Goal: Task Accomplishment & Management: Manage account settings

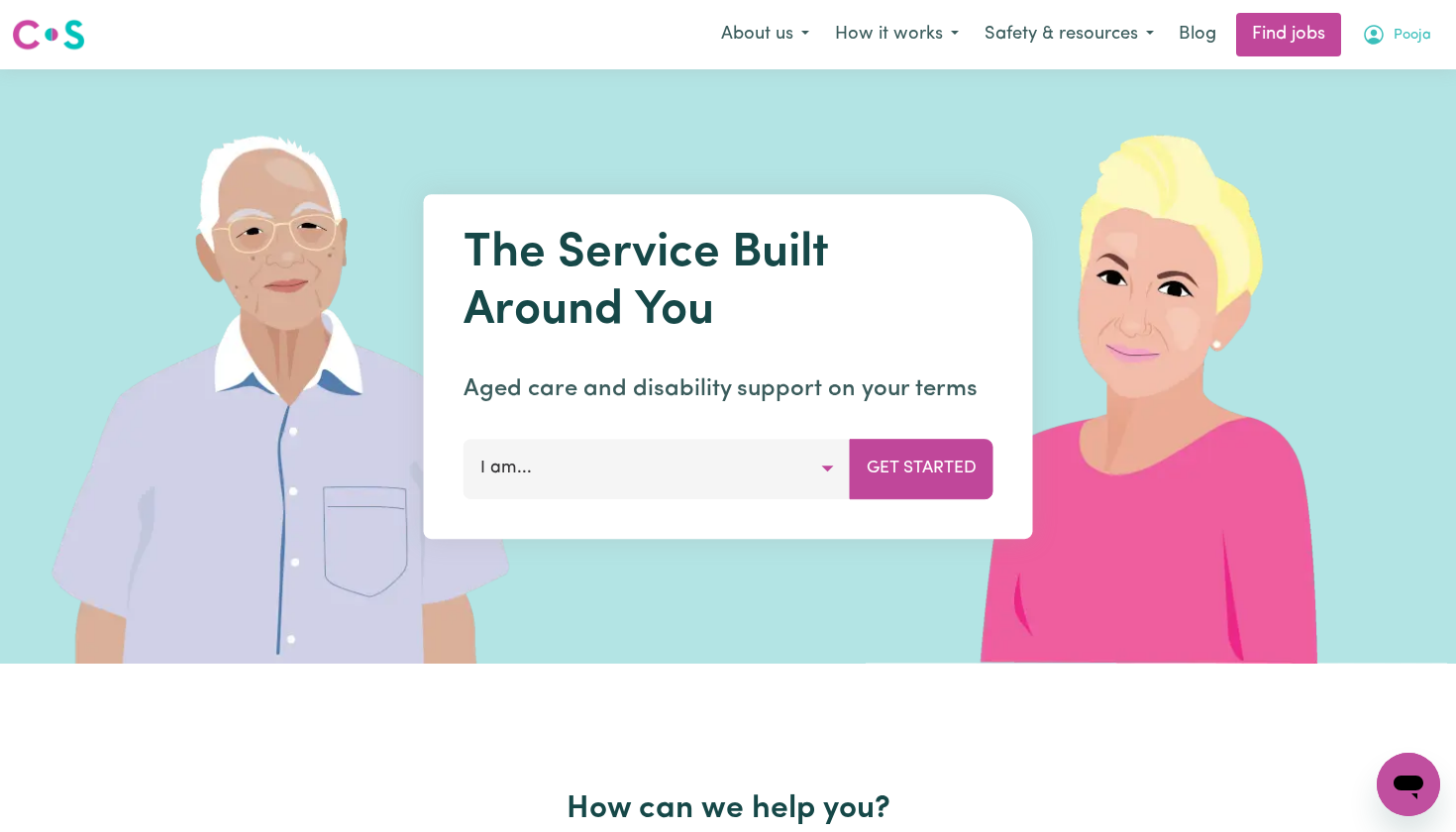
click at [1411, 39] on span "Pooja" at bounding box center [1412, 36] width 38 height 22
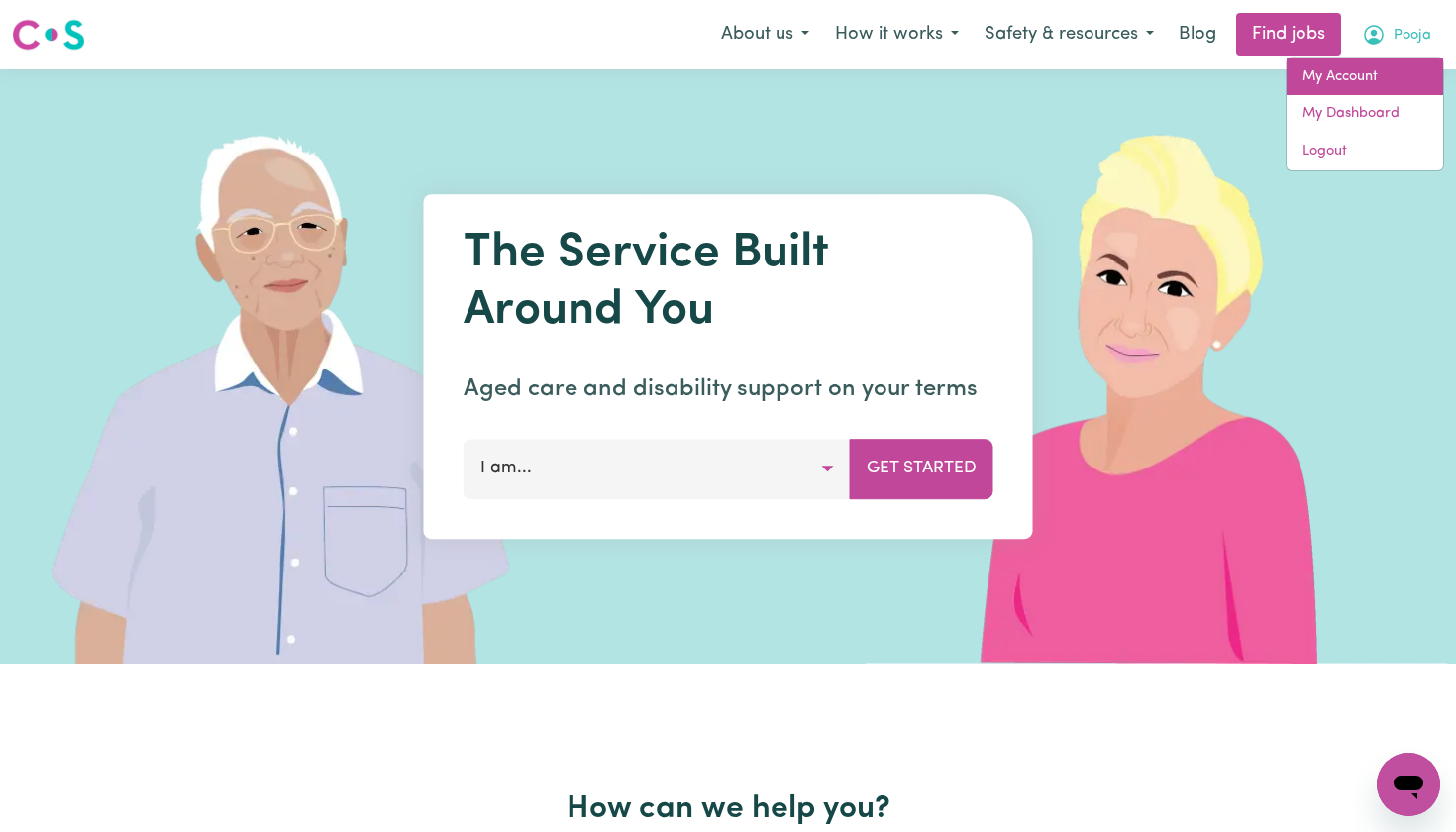
click at [1327, 82] on link "My Account" at bounding box center [1364, 77] width 156 height 38
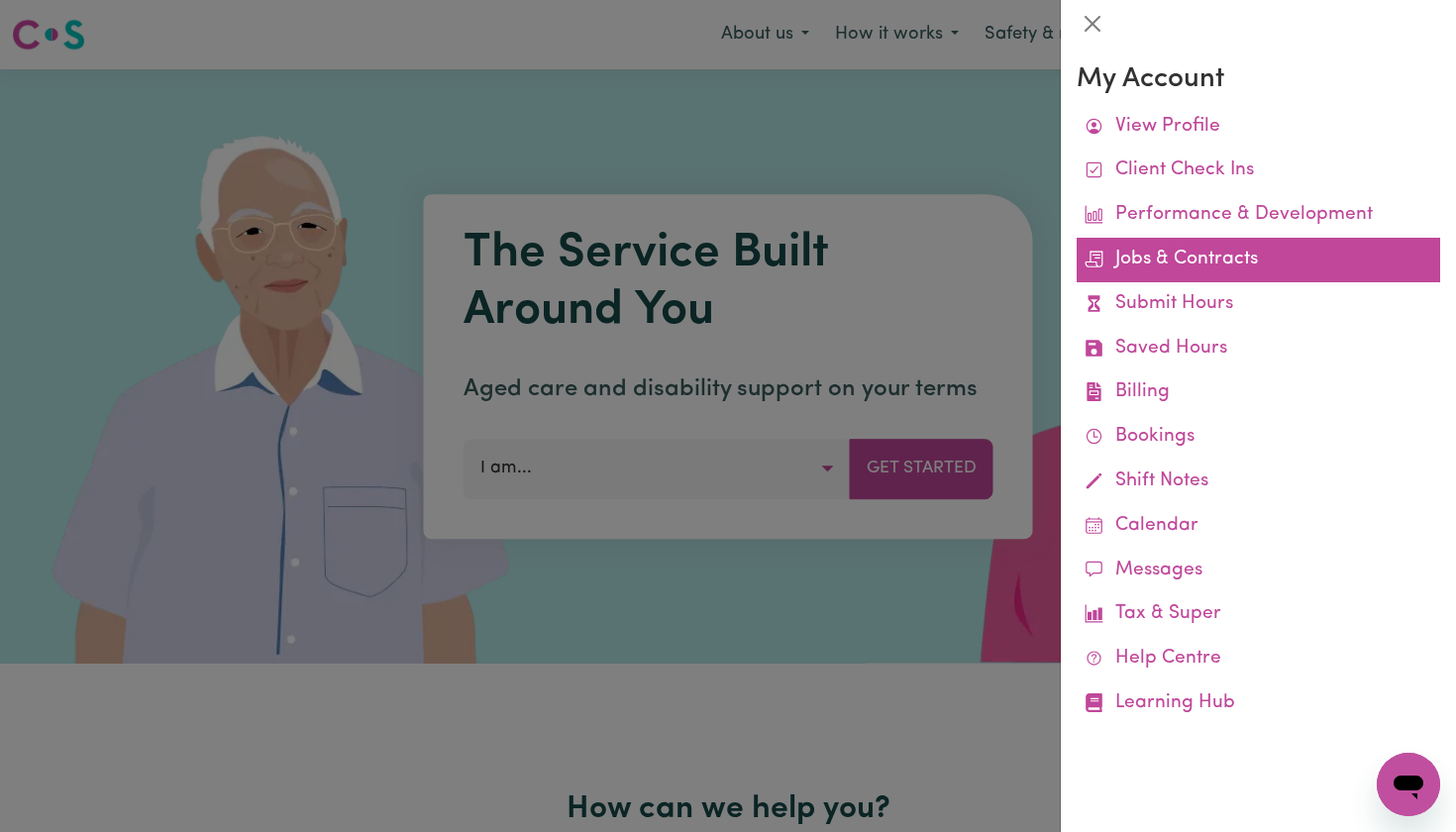
click at [1221, 253] on link "Jobs & Contracts" at bounding box center [1257, 260] width 363 height 45
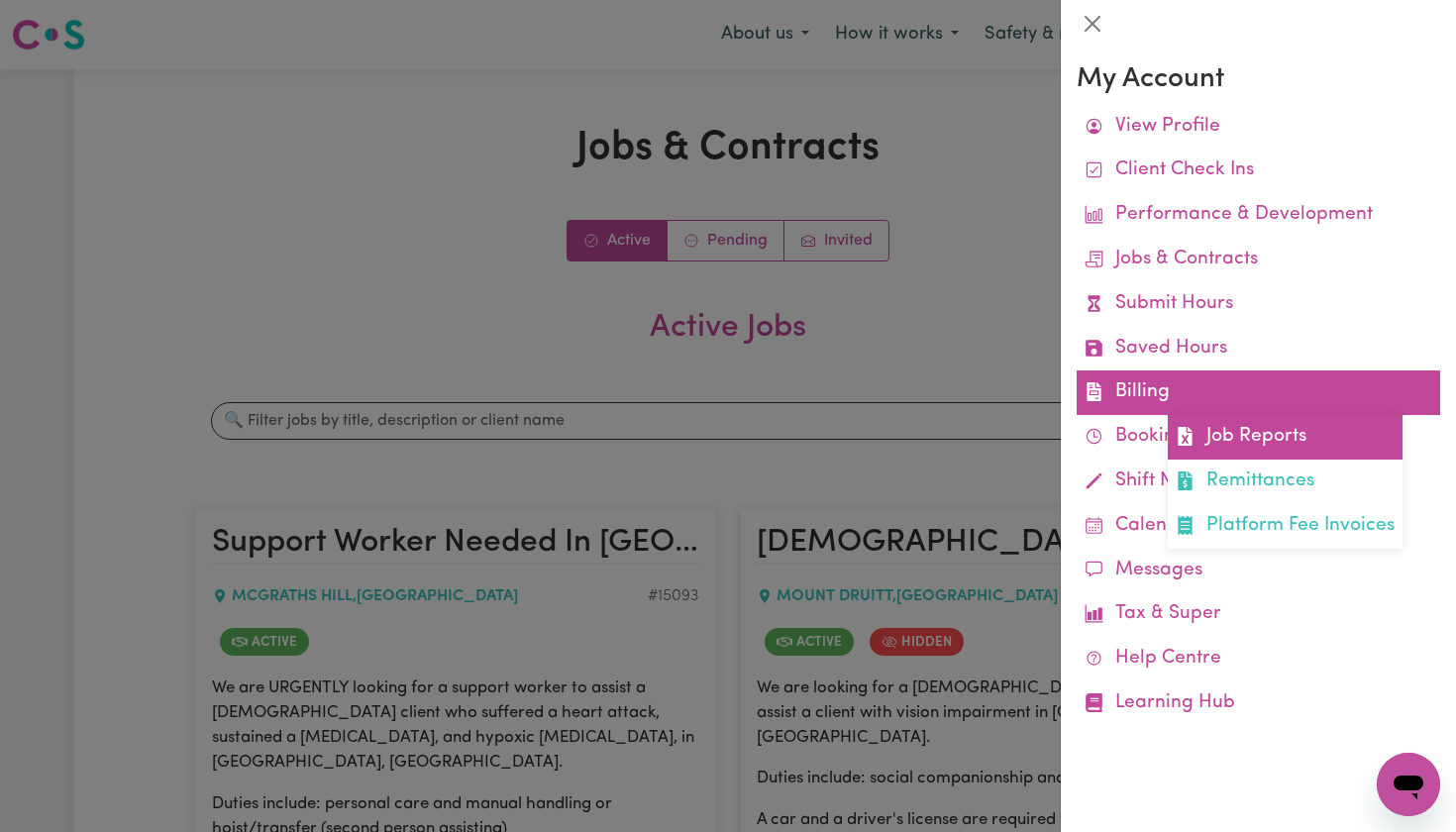
click at [1245, 430] on link "Job Reports" at bounding box center [1285, 437] width 235 height 45
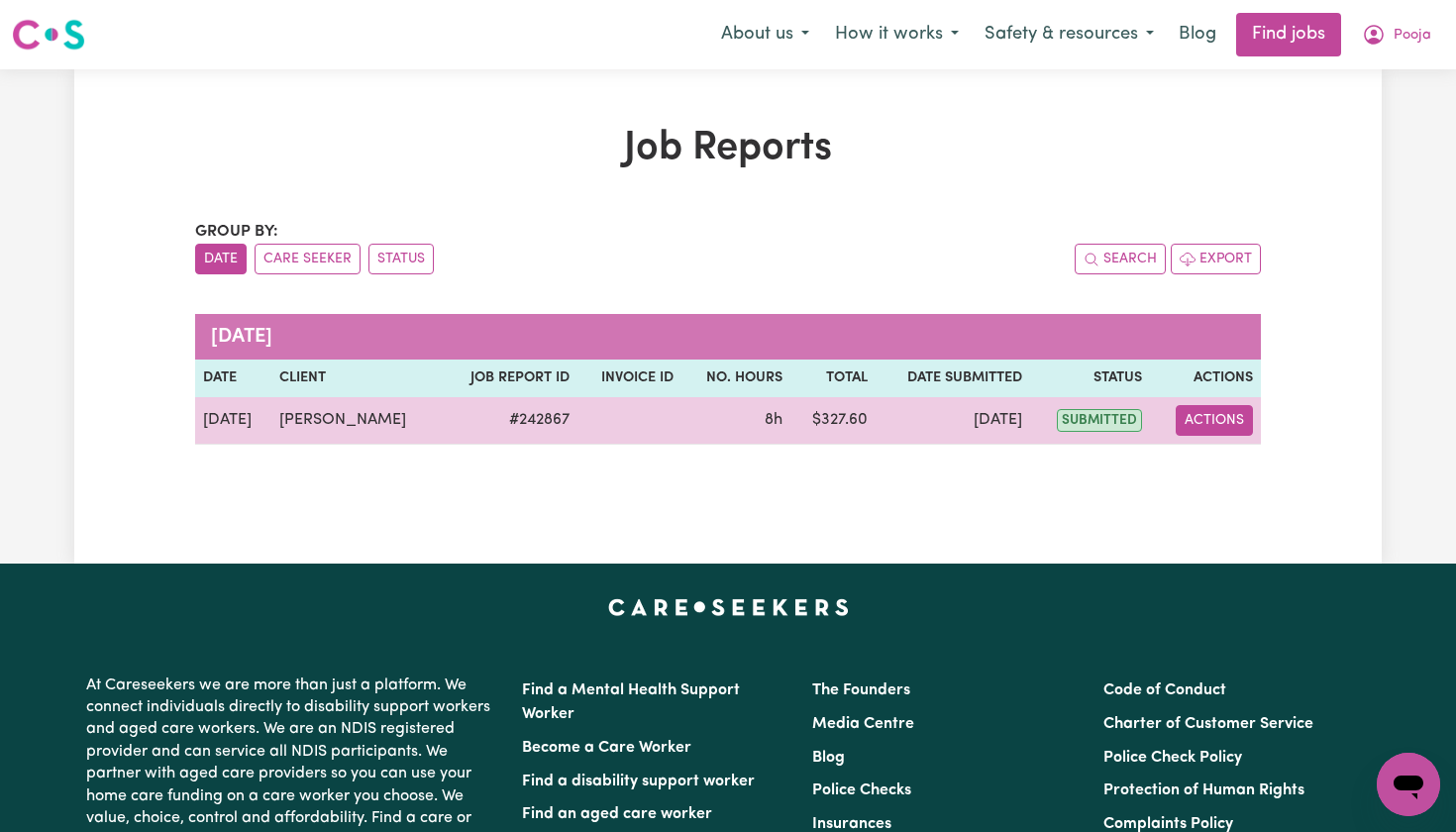
click at [1218, 430] on button "Actions" at bounding box center [1213, 420] width 77 height 31
click at [1220, 455] on link "View Job Report" at bounding box center [1264, 467] width 169 height 40
select select "pm"
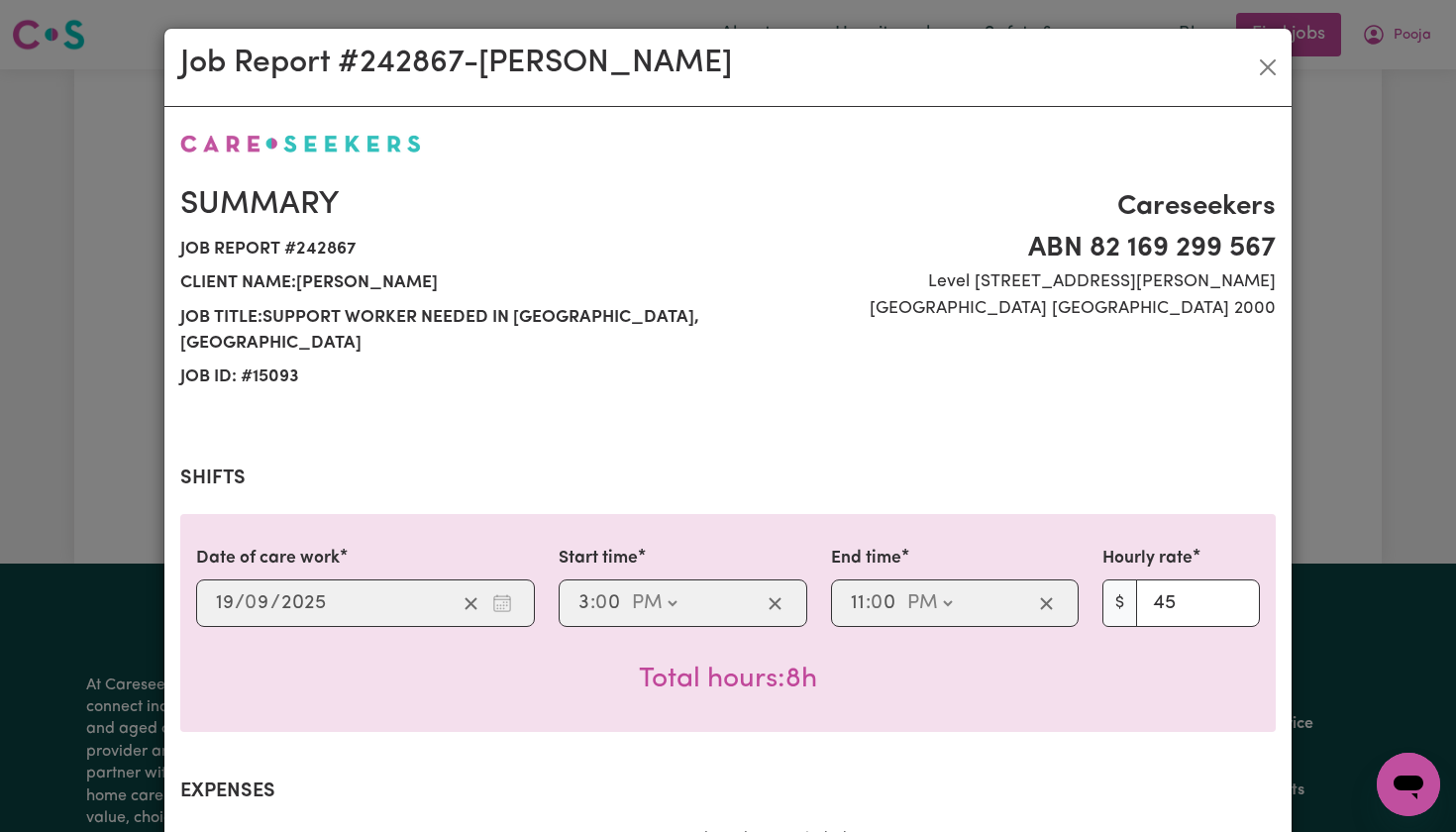
select select "45-Weekday"
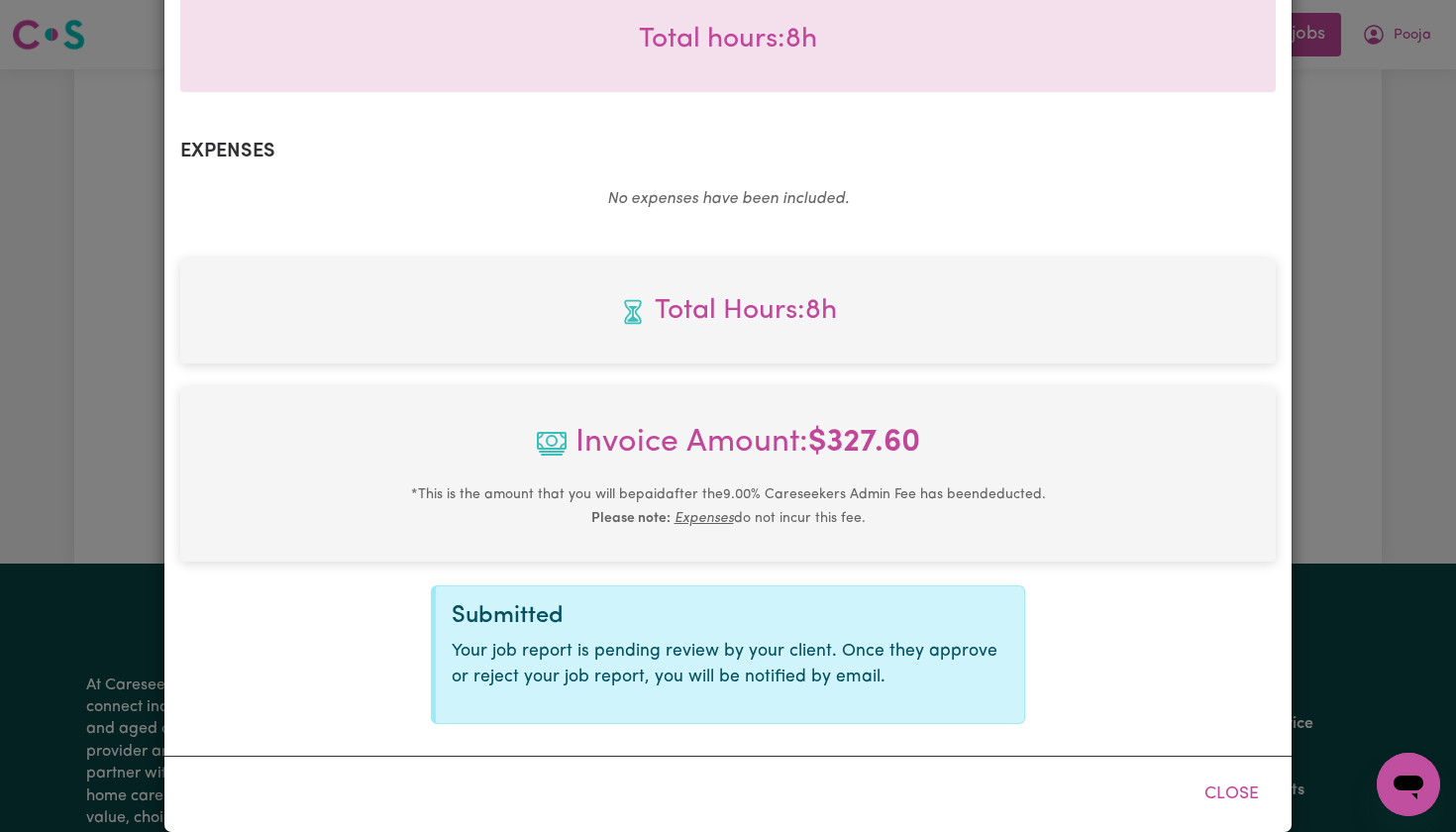
scroll to position [638, 0]
click at [1234, 774] on button "Close" at bounding box center [1231, 796] width 88 height 44
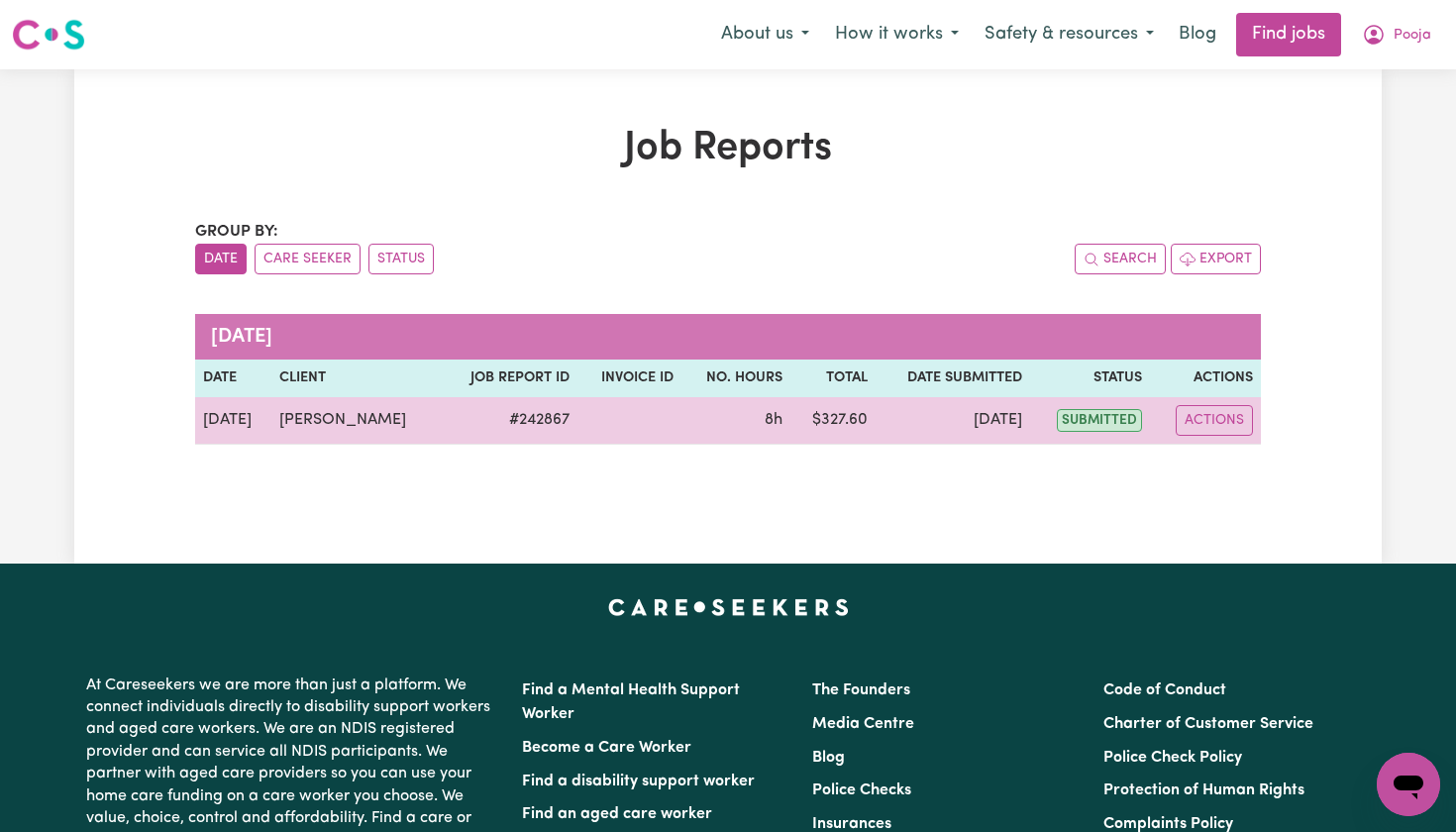
scroll to position [0, 0]
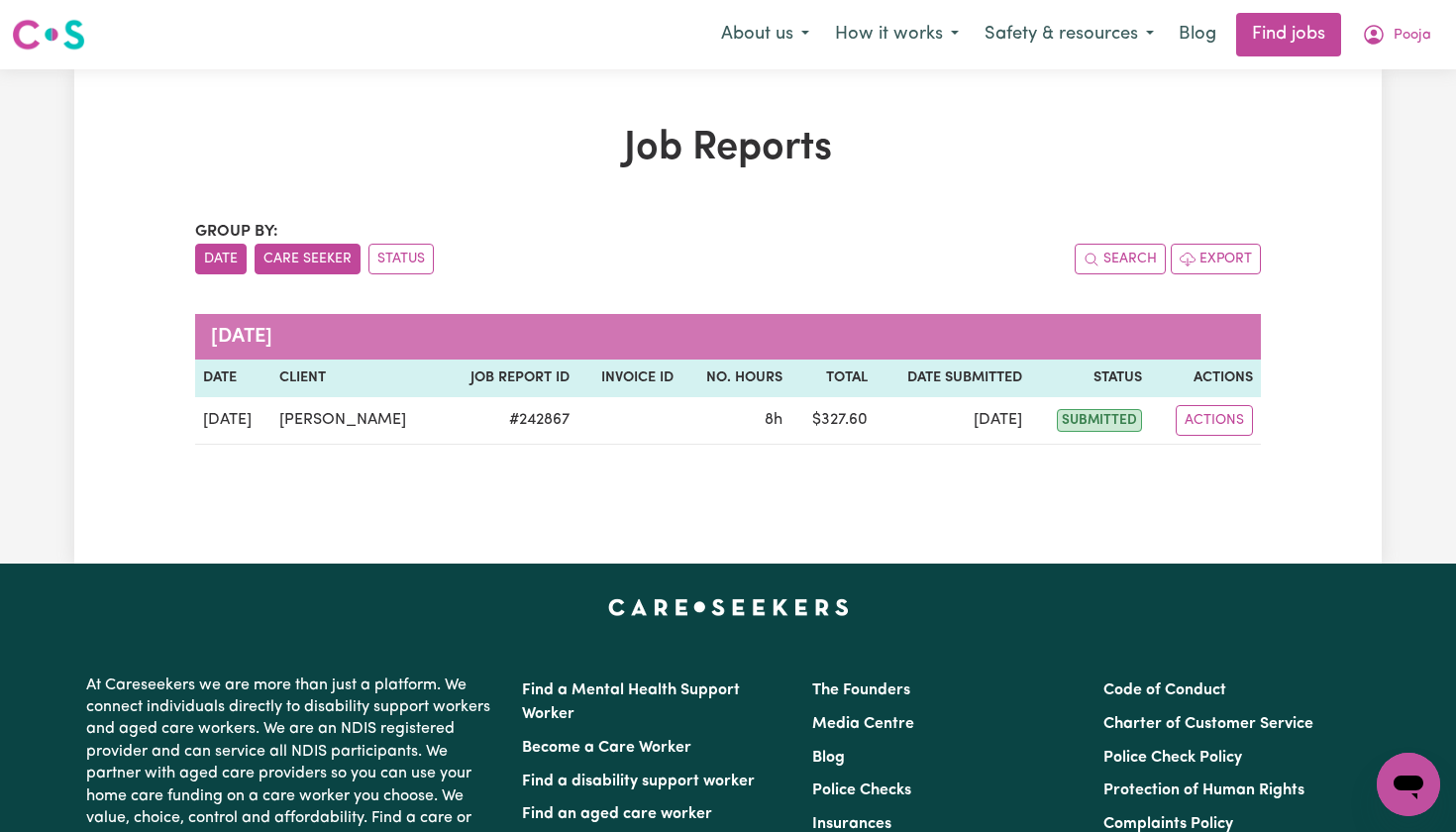
click at [330, 255] on button "Care Seeker" at bounding box center [308, 259] width 106 height 31
click at [409, 259] on button "Status" at bounding box center [400, 259] width 65 height 31
click at [1381, 34] on icon "My Account" at bounding box center [1374, 35] width 24 height 24
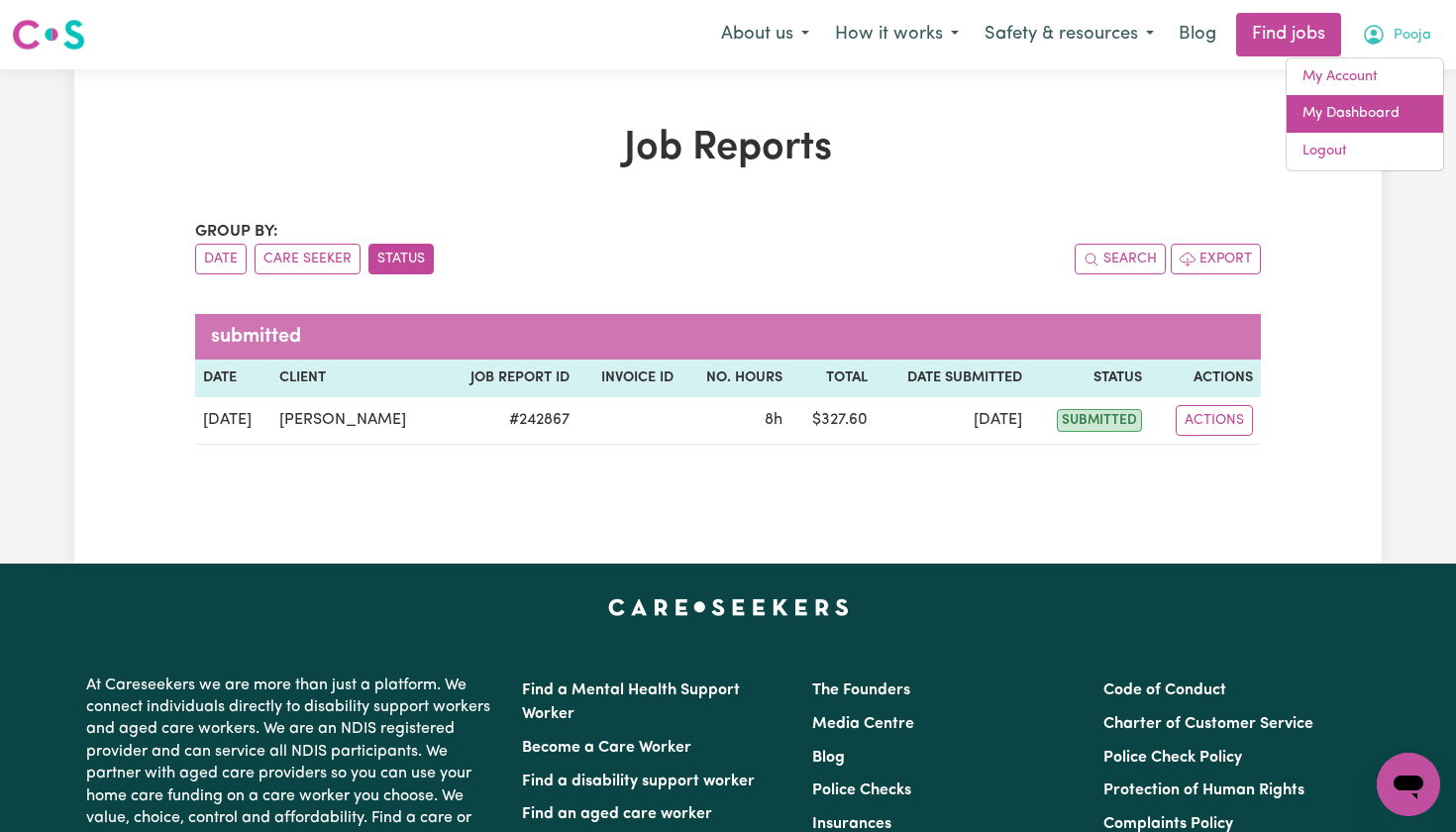
click at [1362, 122] on link "My Dashboard" at bounding box center [1364, 114] width 156 height 38
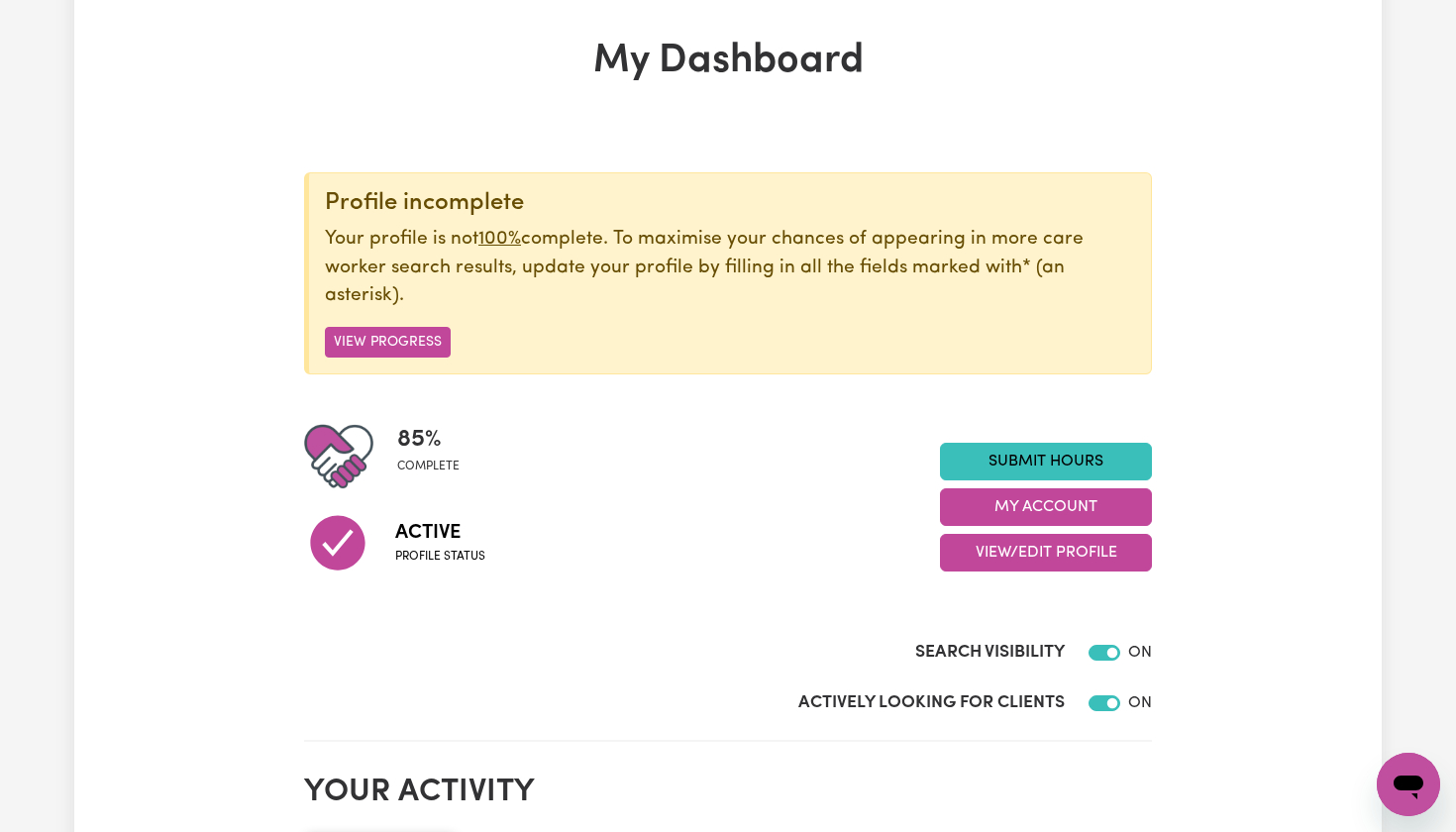
scroll to position [83, 0]
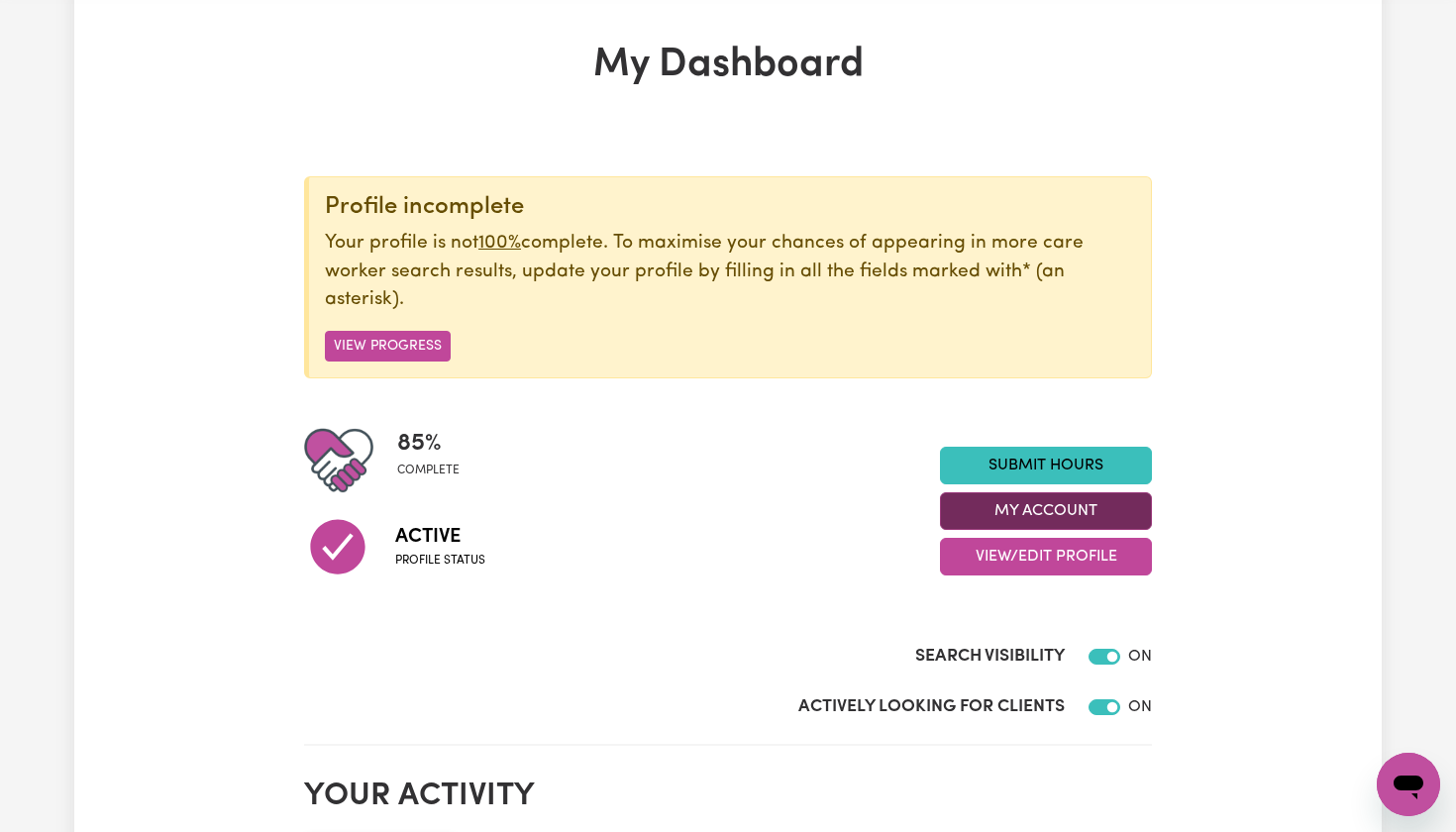
click at [991, 515] on button "My Account" at bounding box center [1046, 511] width 212 height 38
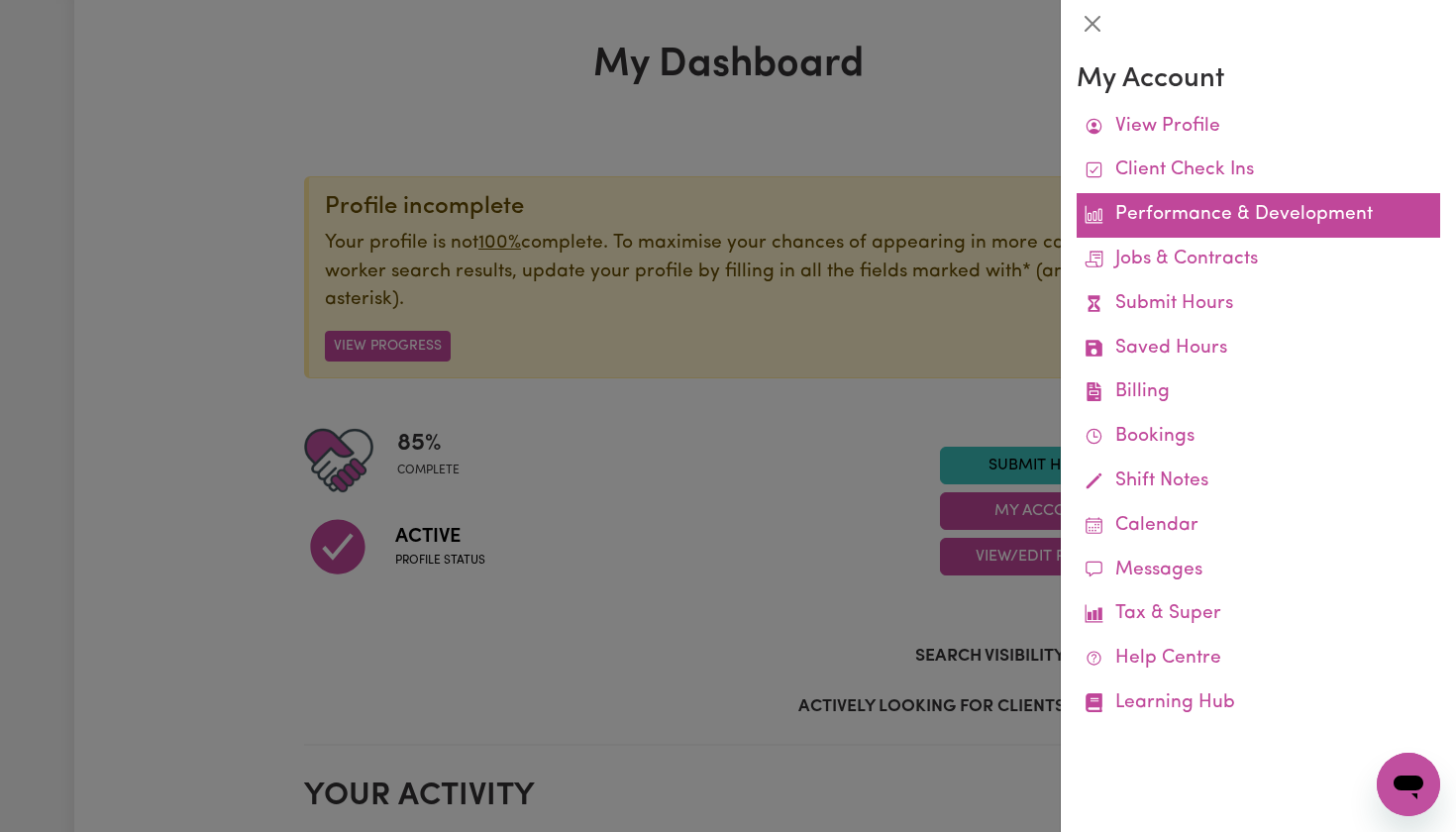
click at [1234, 216] on link "Performance & Development" at bounding box center [1257, 215] width 363 height 45
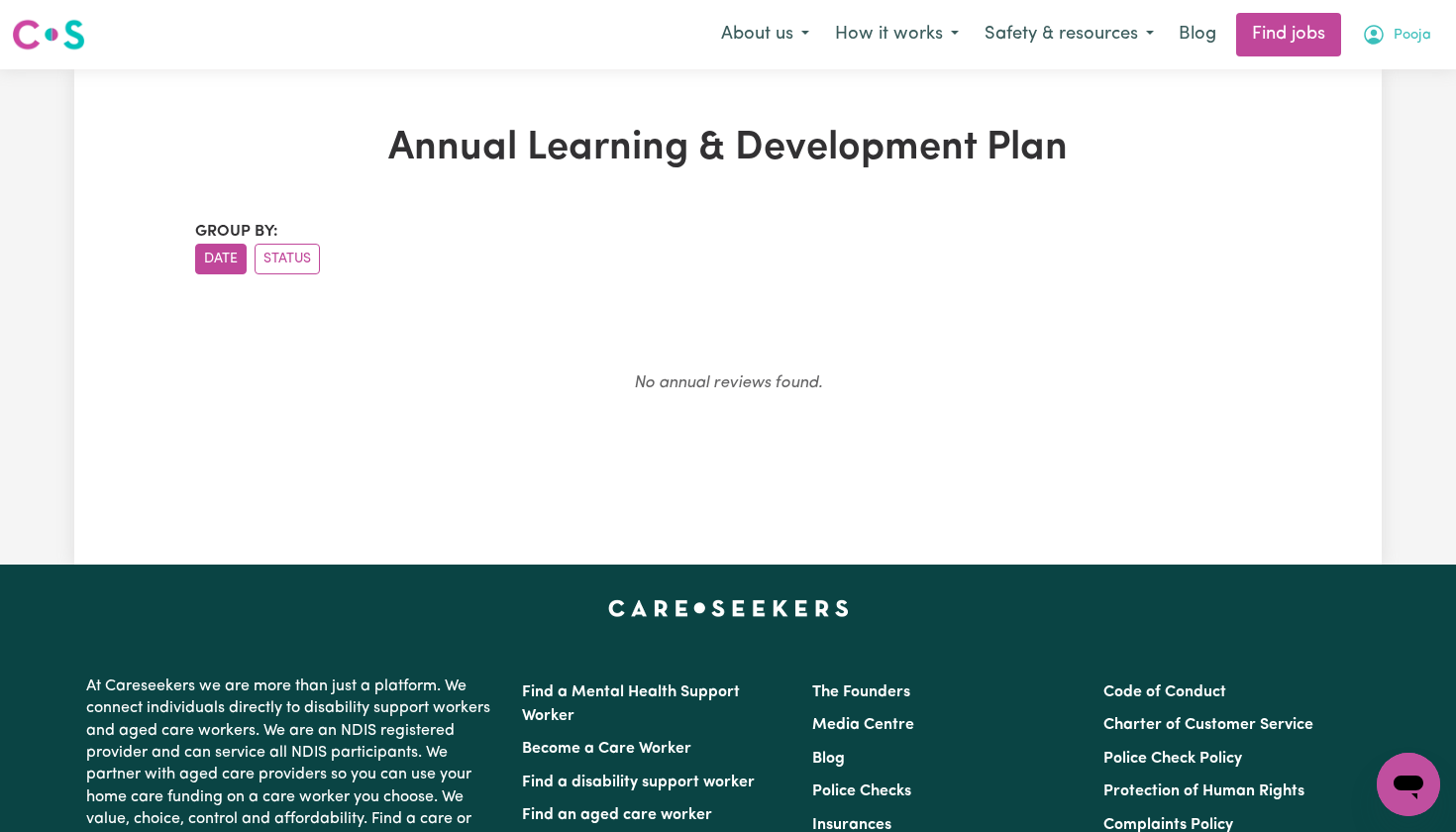
click at [1413, 38] on span "Pooja" at bounding box center [1412, 36] width 38 height 22
click at [1360, 73] on link "My Account" at bounding box center [1364, 77] width 156 height 38
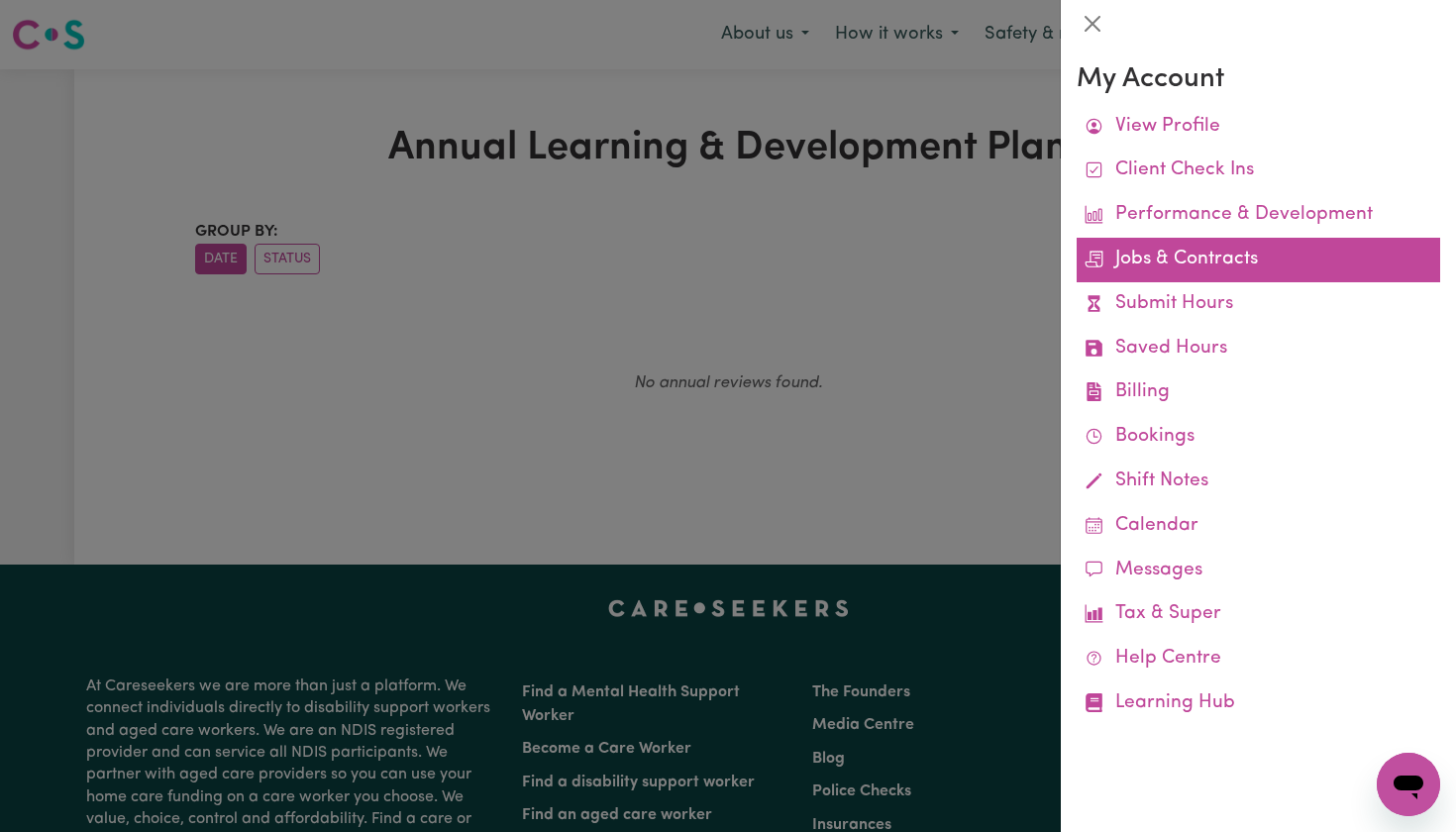
click at [1182, 262] on link "Jobs & Contracts" at bounding box center [1257, 260] width 363 height 45
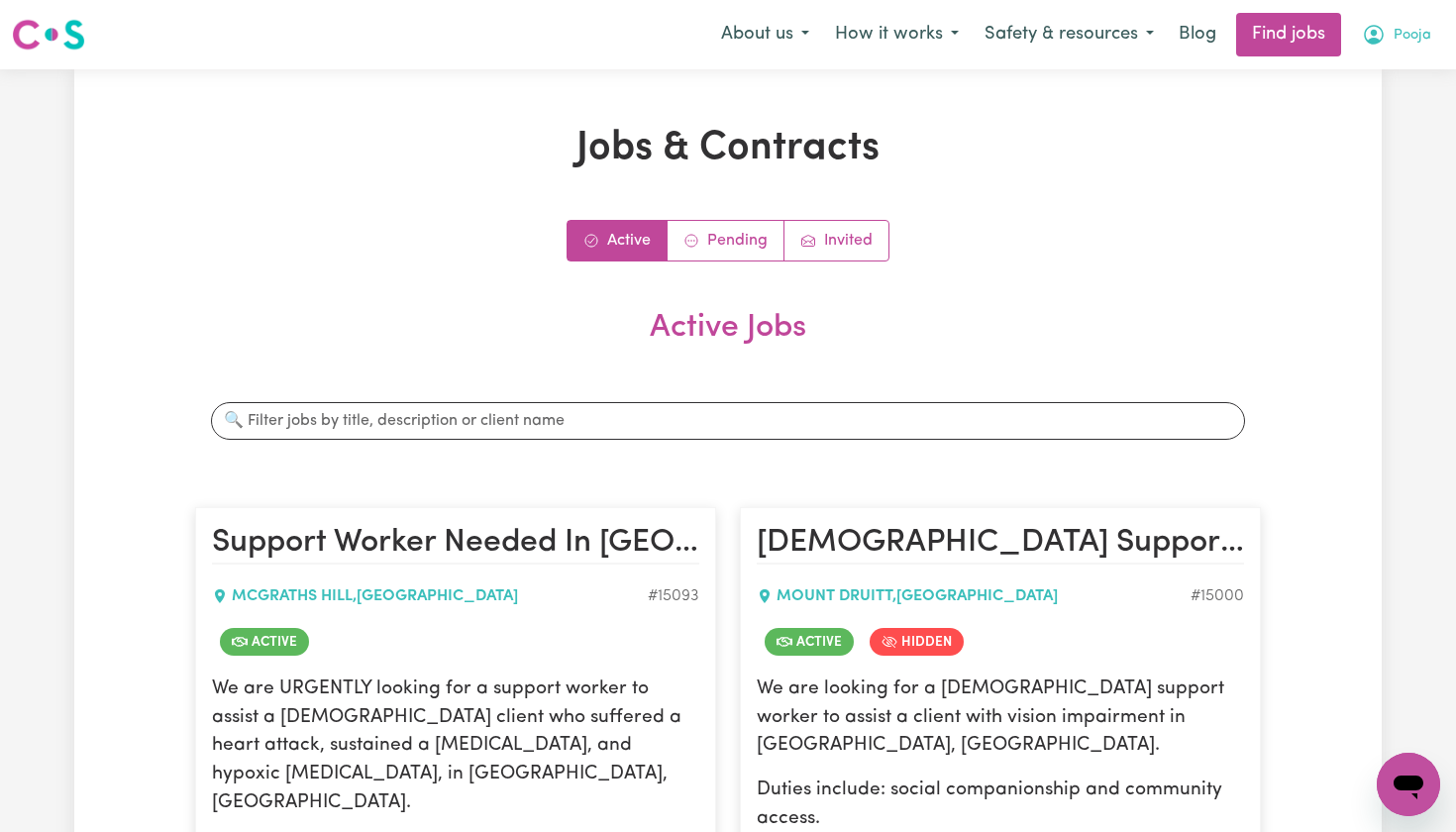
click at [1394, 42] on span "Pooja" at bounding box center [1412, 36] width 38 height 22
click at [1333, 81] on link "My Account" at bounding box center [1364, 77] width 156 height 38
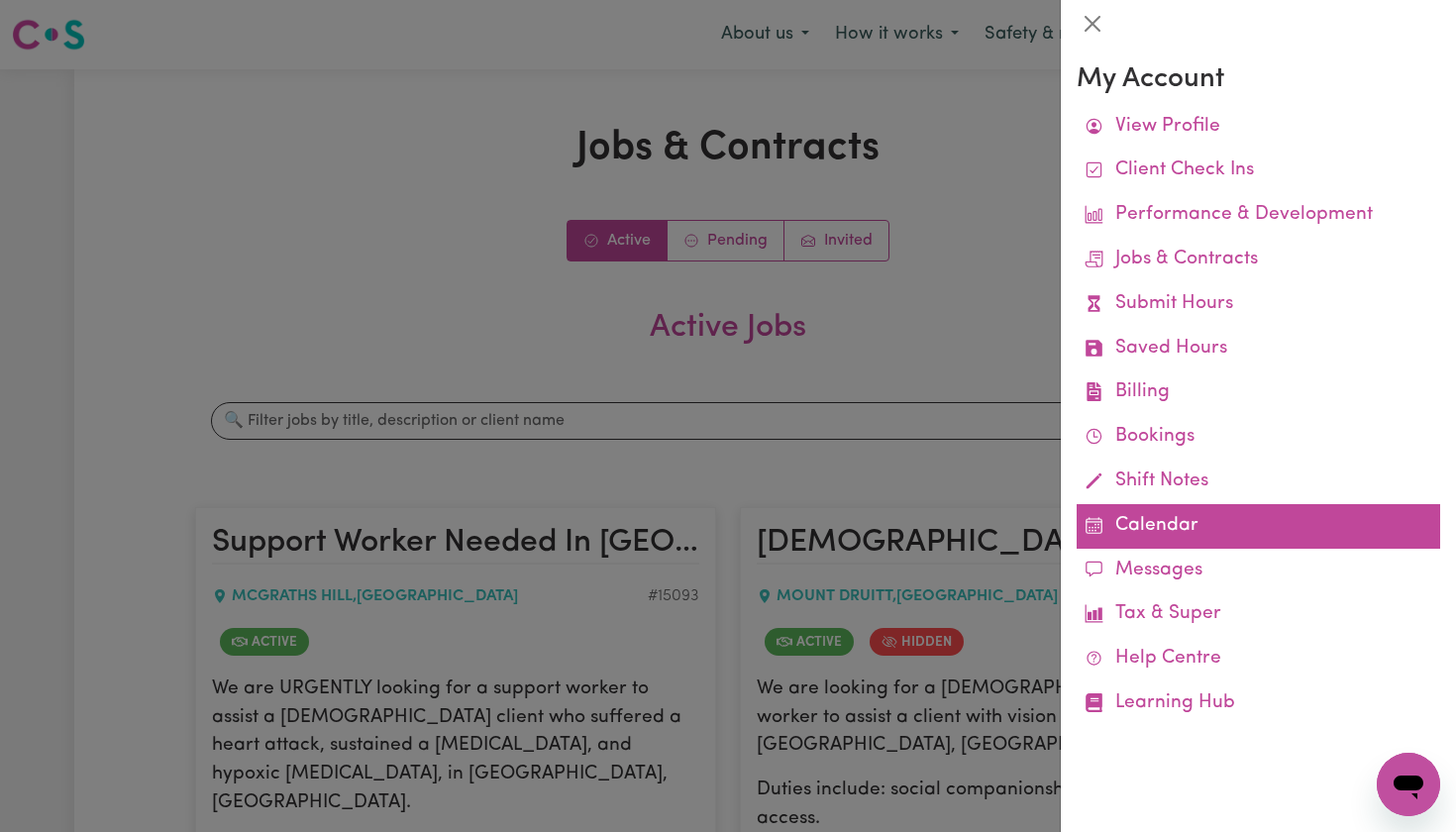
click at [1127, 522] on link "Calendar" at bounding box center [1257, 526] width 363 height 45
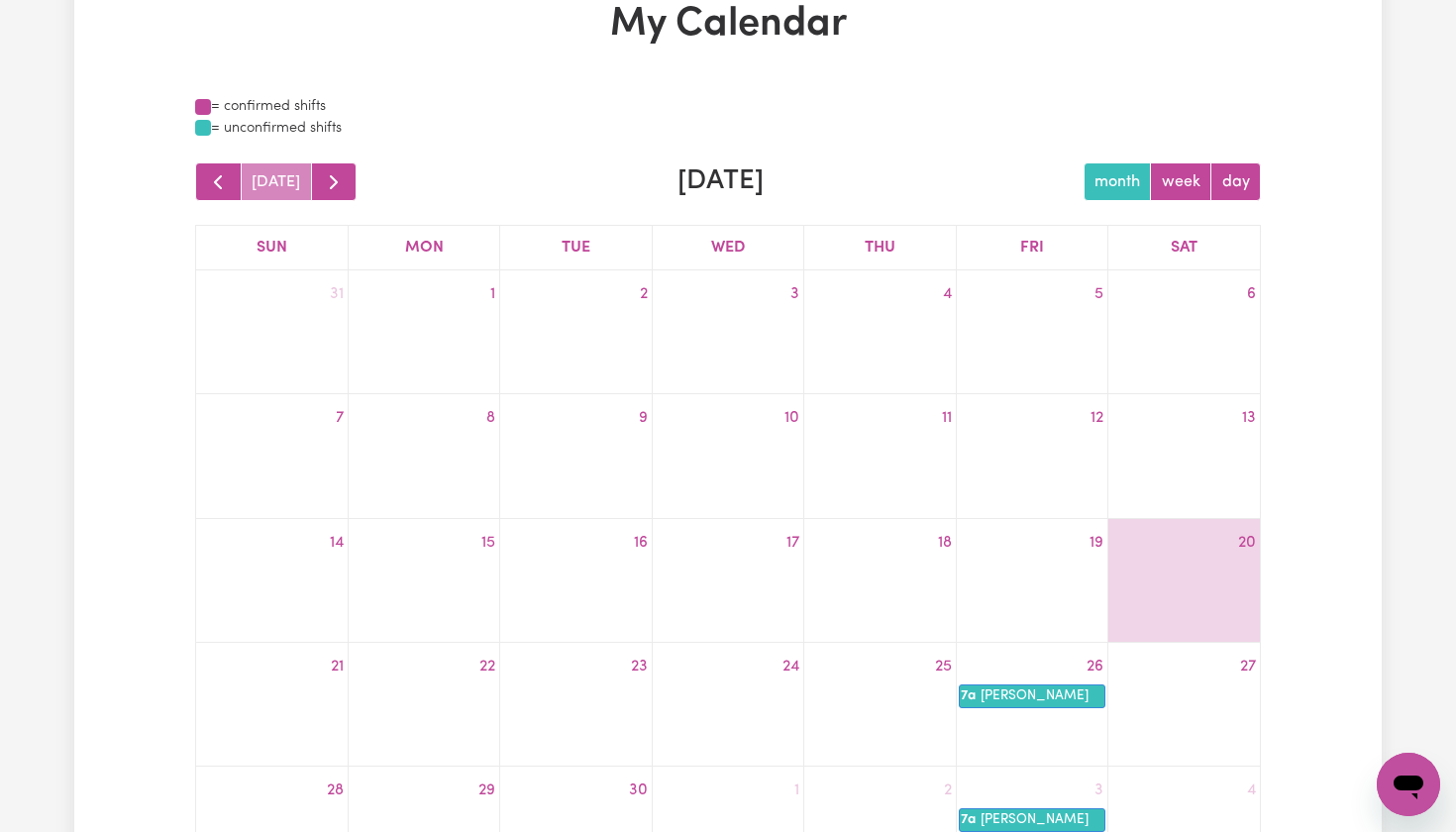
scroll to position [118, 0]
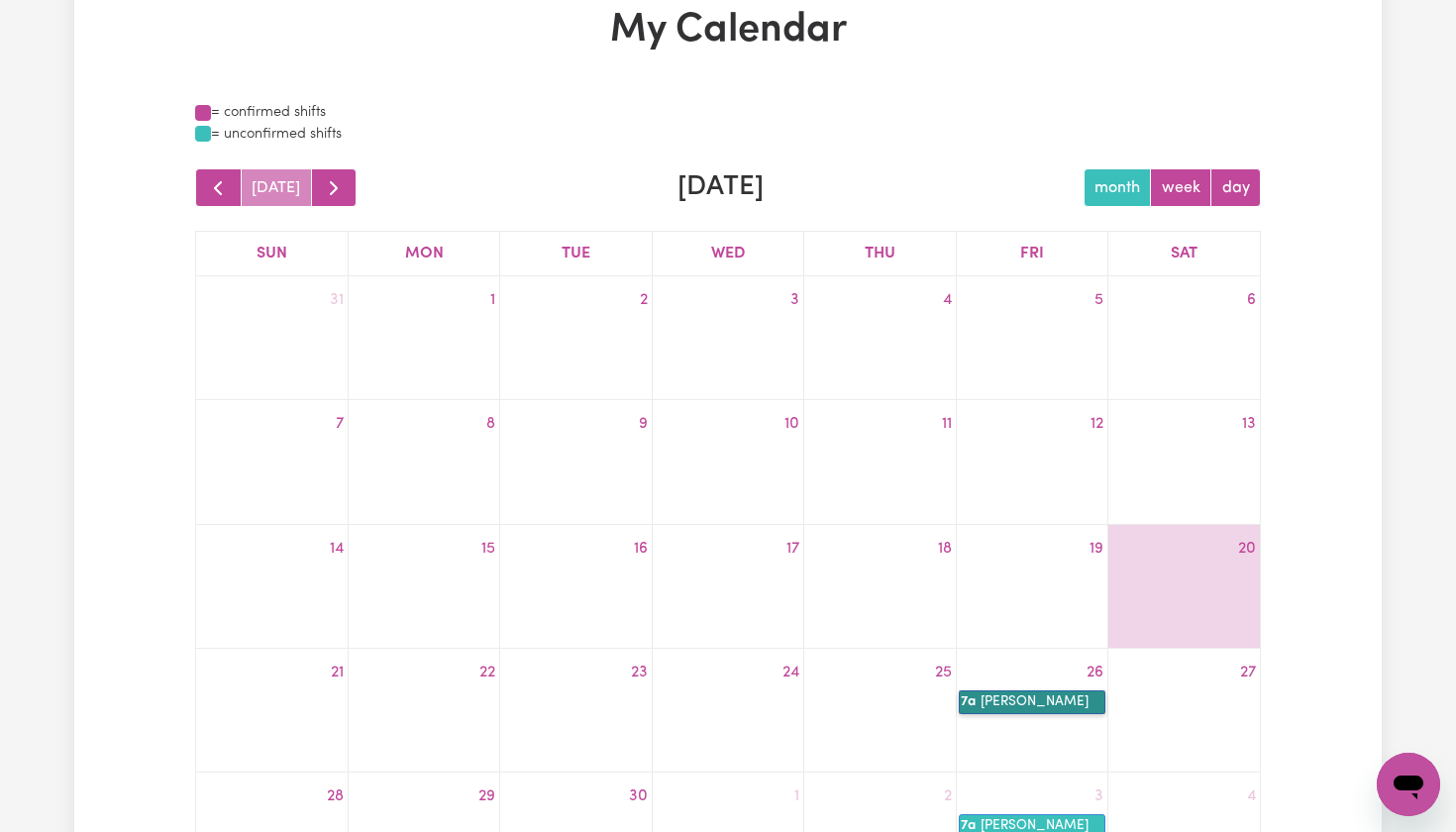
click at [1014, 696] on link "7a [PERSON_NAME]" at bounding box center [1032, 702] width 147 height 24
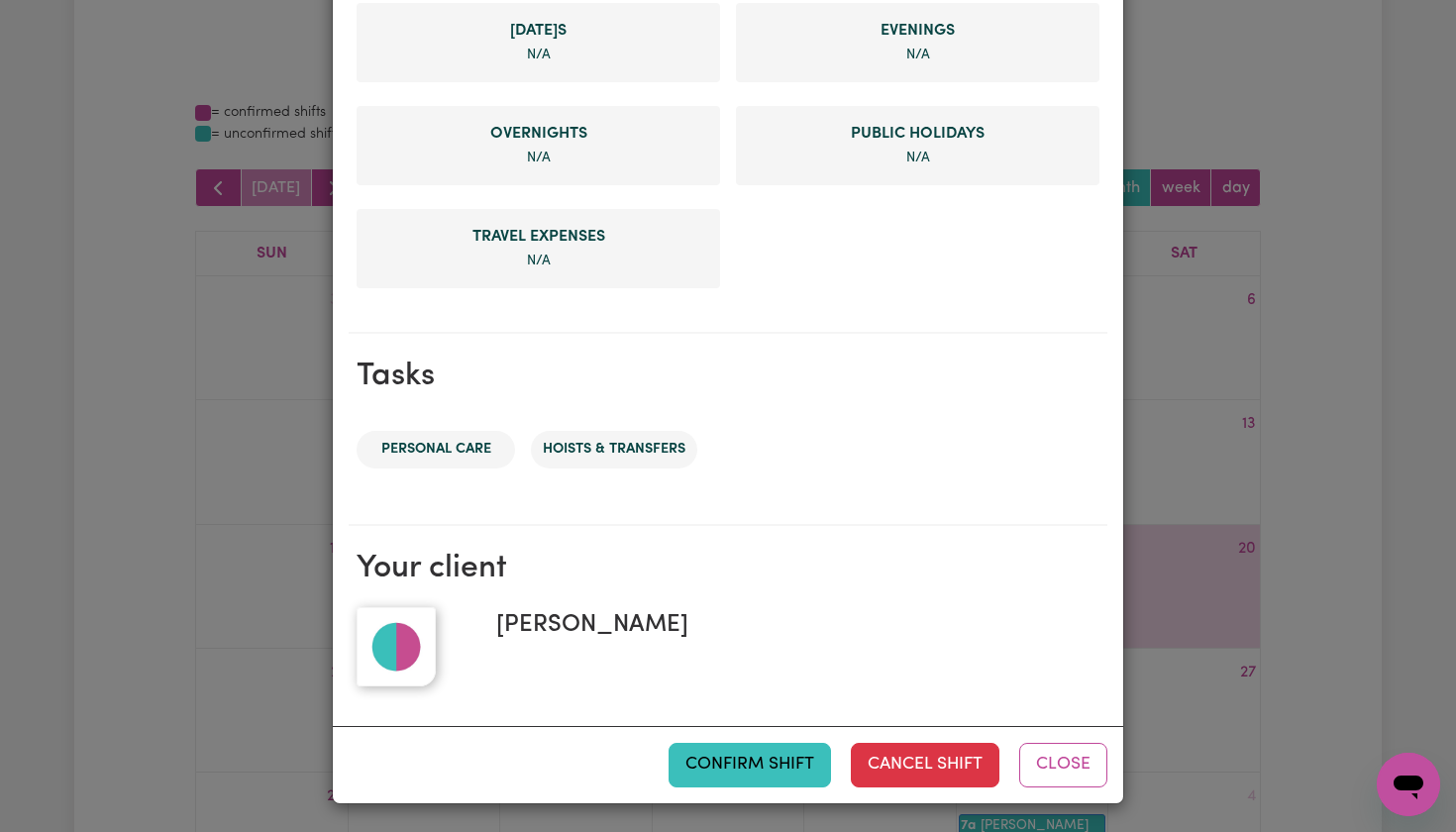
scroll to position [793, 0]
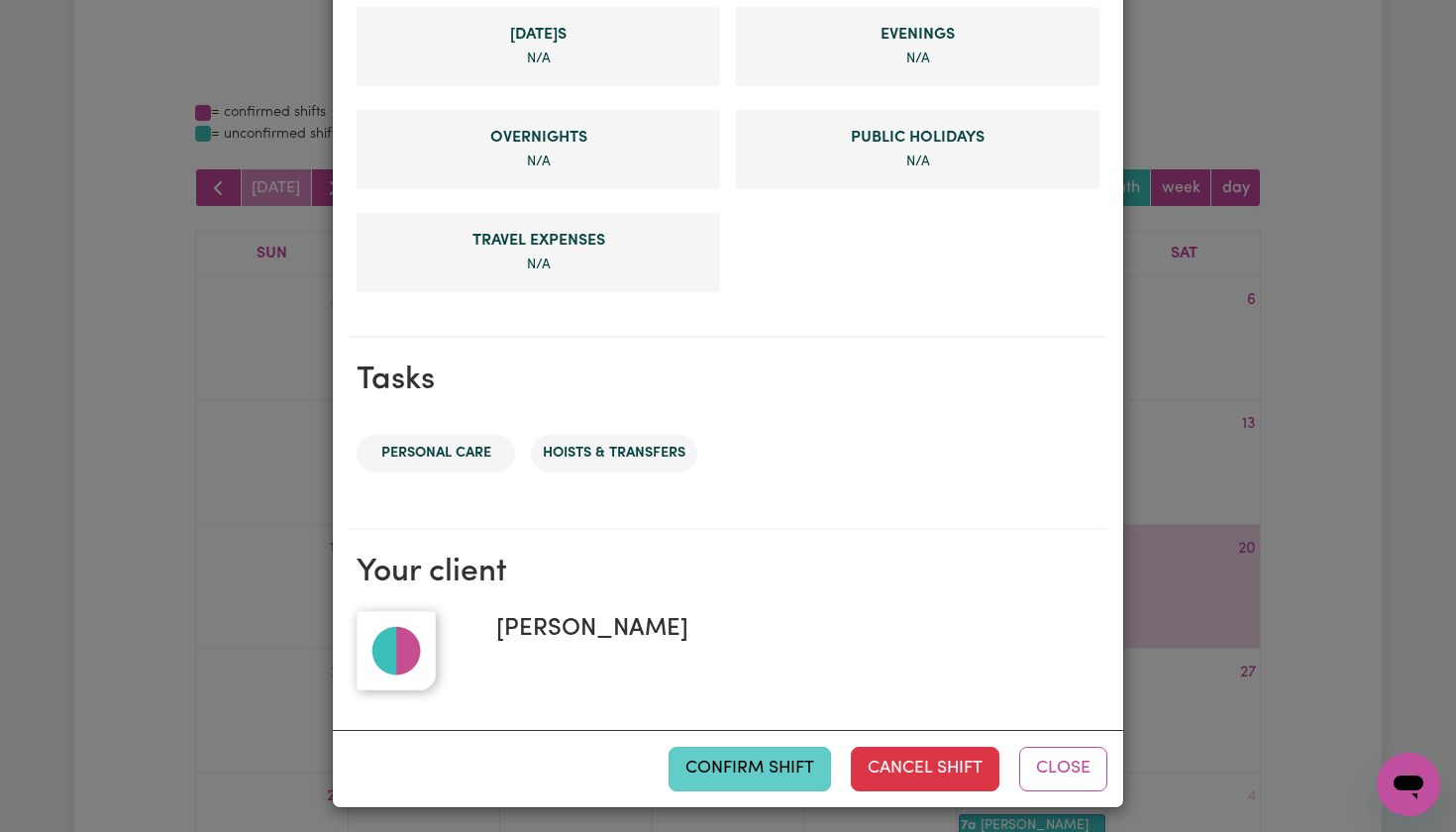
click at [715, 768] on button "Confirm Shift" at bounding box center [749, 769] width 162 height 44
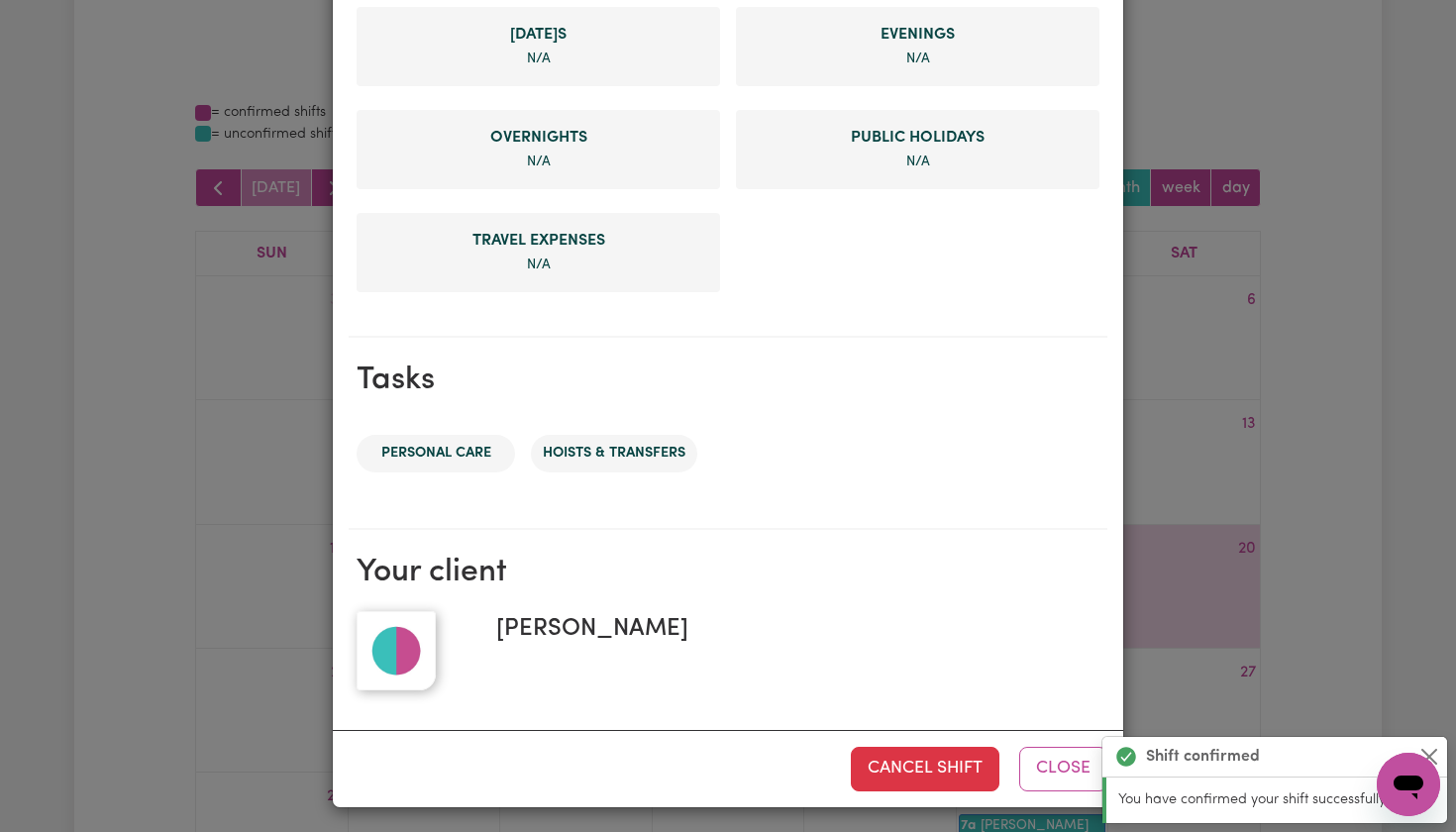
click at [1346, 455] on div "Shift Summary CONFIRMED Dates & Times [DATE] 07:00am to 09:00am Job Support Wor…" at bounding box center [728, 416] width 1456 height 832
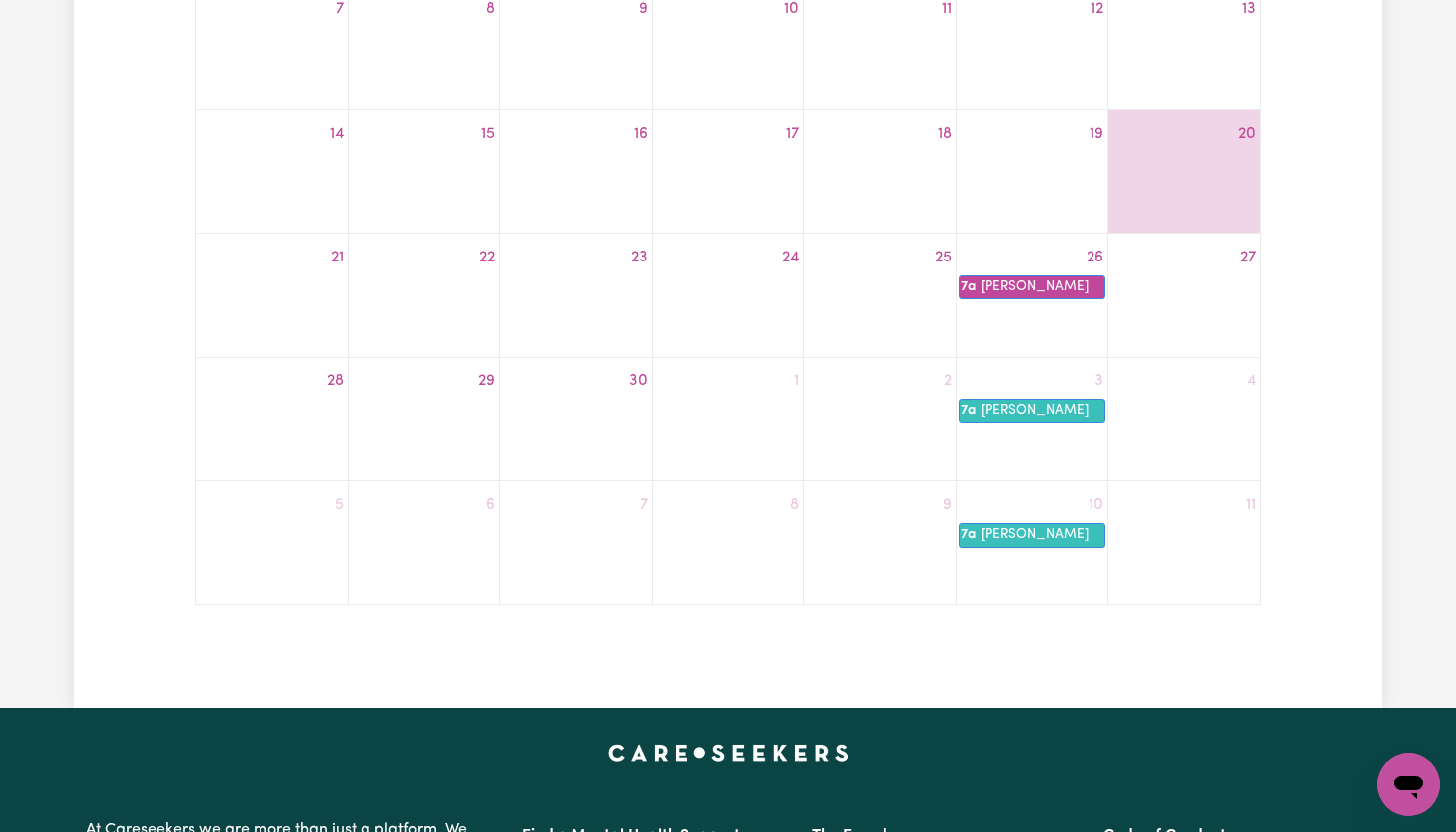
scroll to position [535, 0]
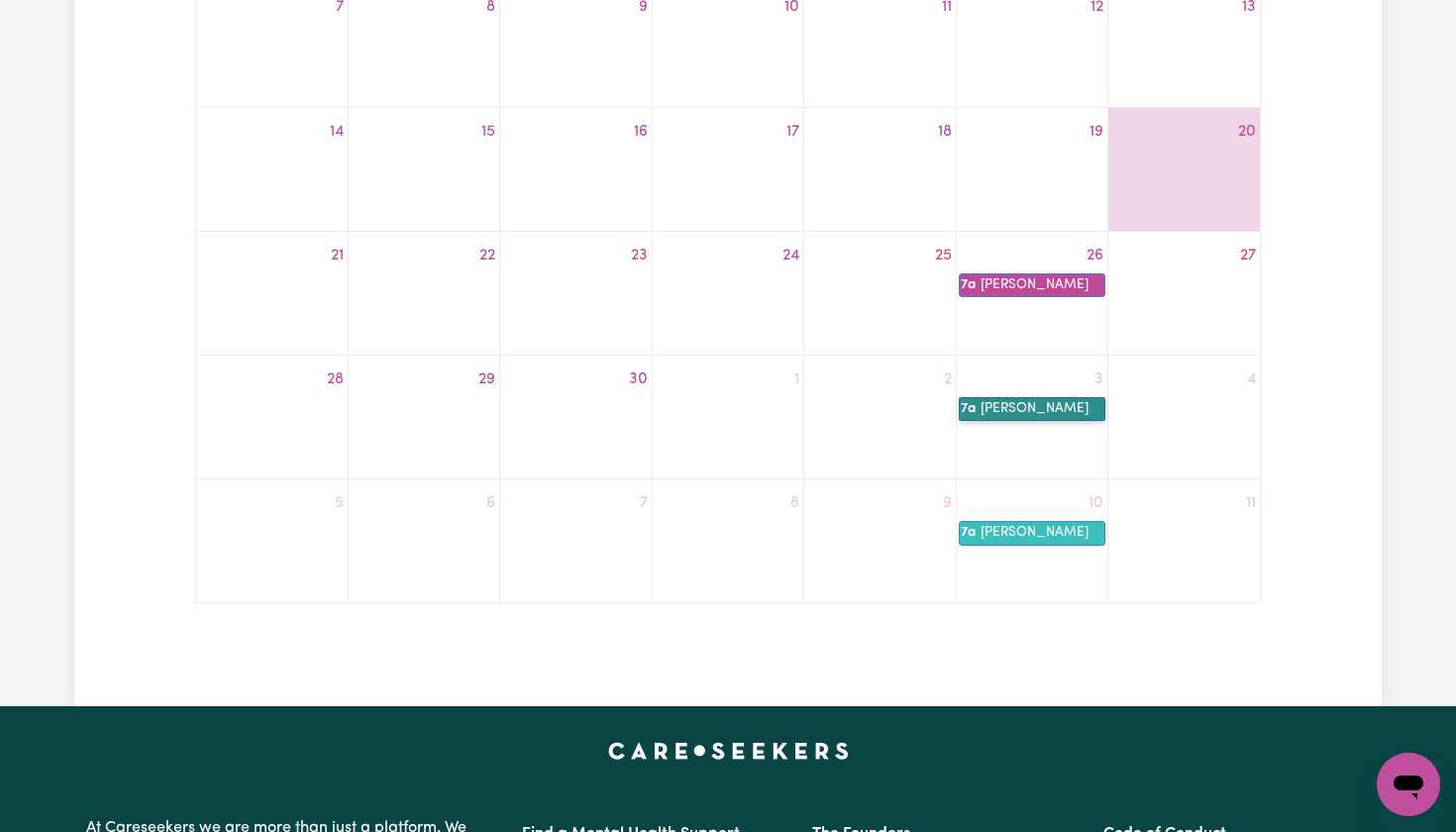
click at [1062, 411] on link "7a [PERSON_NAME]" at bounding box center [1032, 409] width 147 height 24
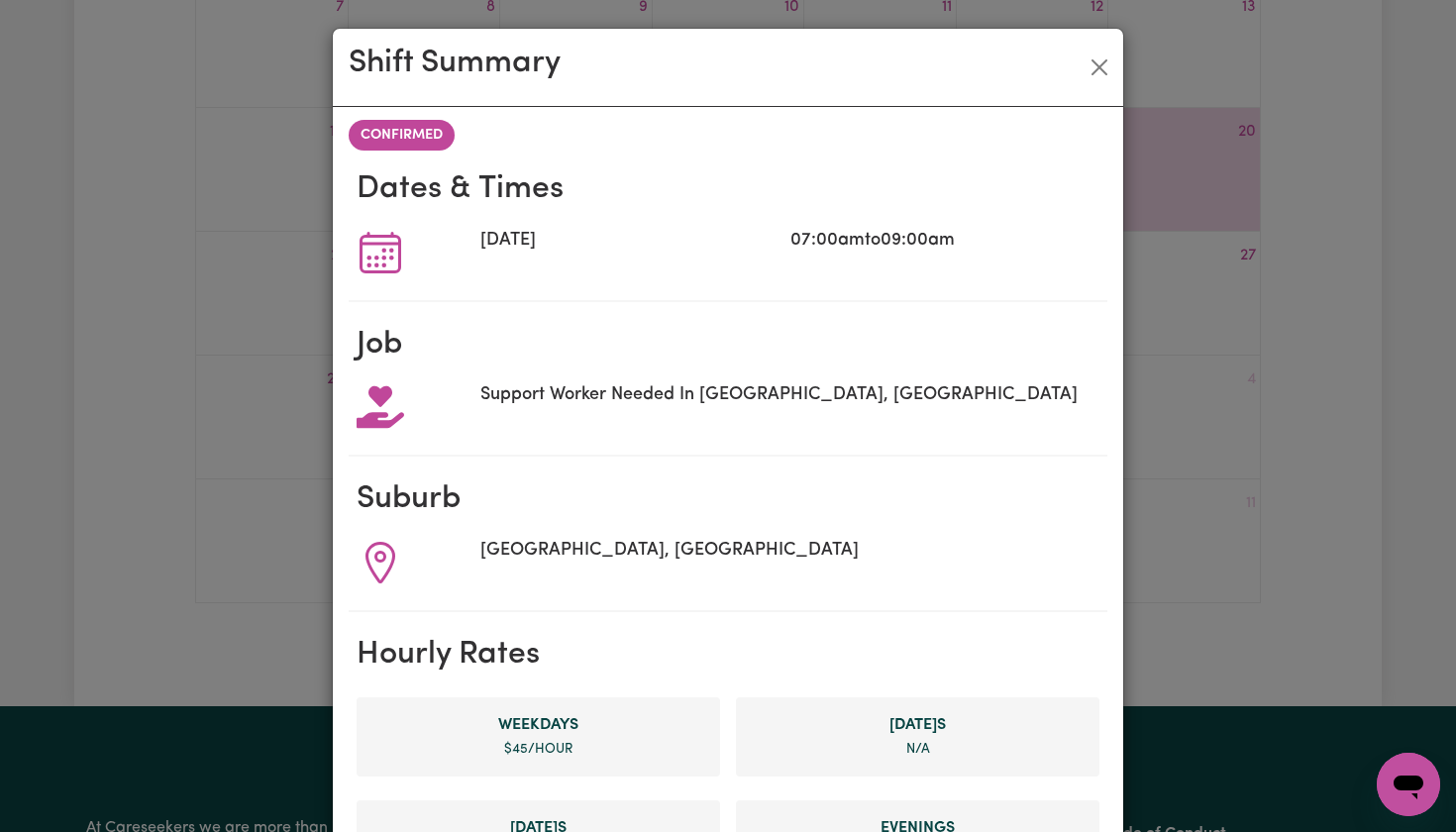
scroll to position [0, 0]
click at [429, 130] on span "CONFIRMED" at bounding box center [402, 135] width 106 height 31
click at [1093, 66] on button "Close" at bounding box center [1099, 67] width 32 height 32
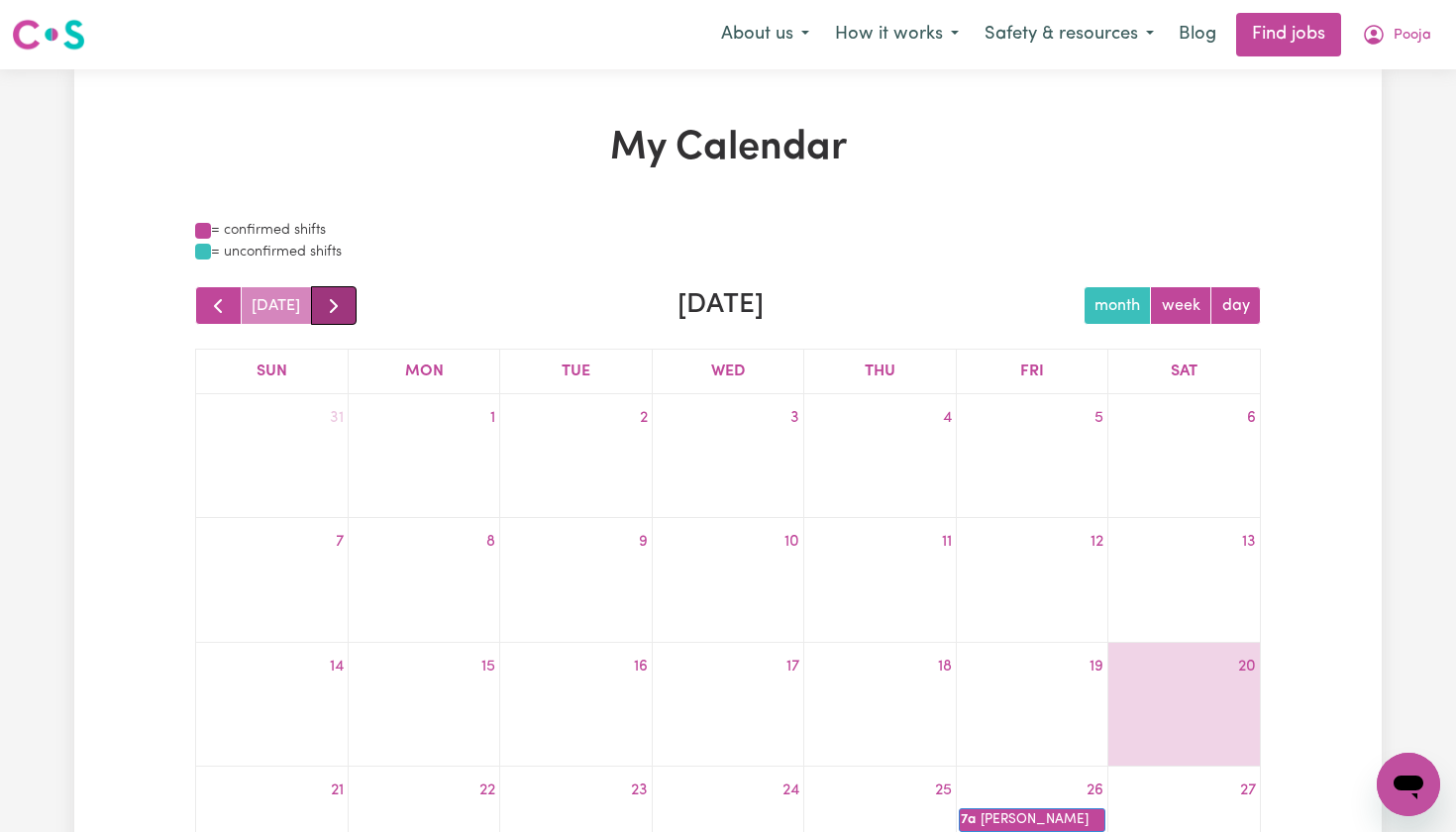
click at [340, 299] on button "button" at bounding box center [334, 305] width 47 height 39
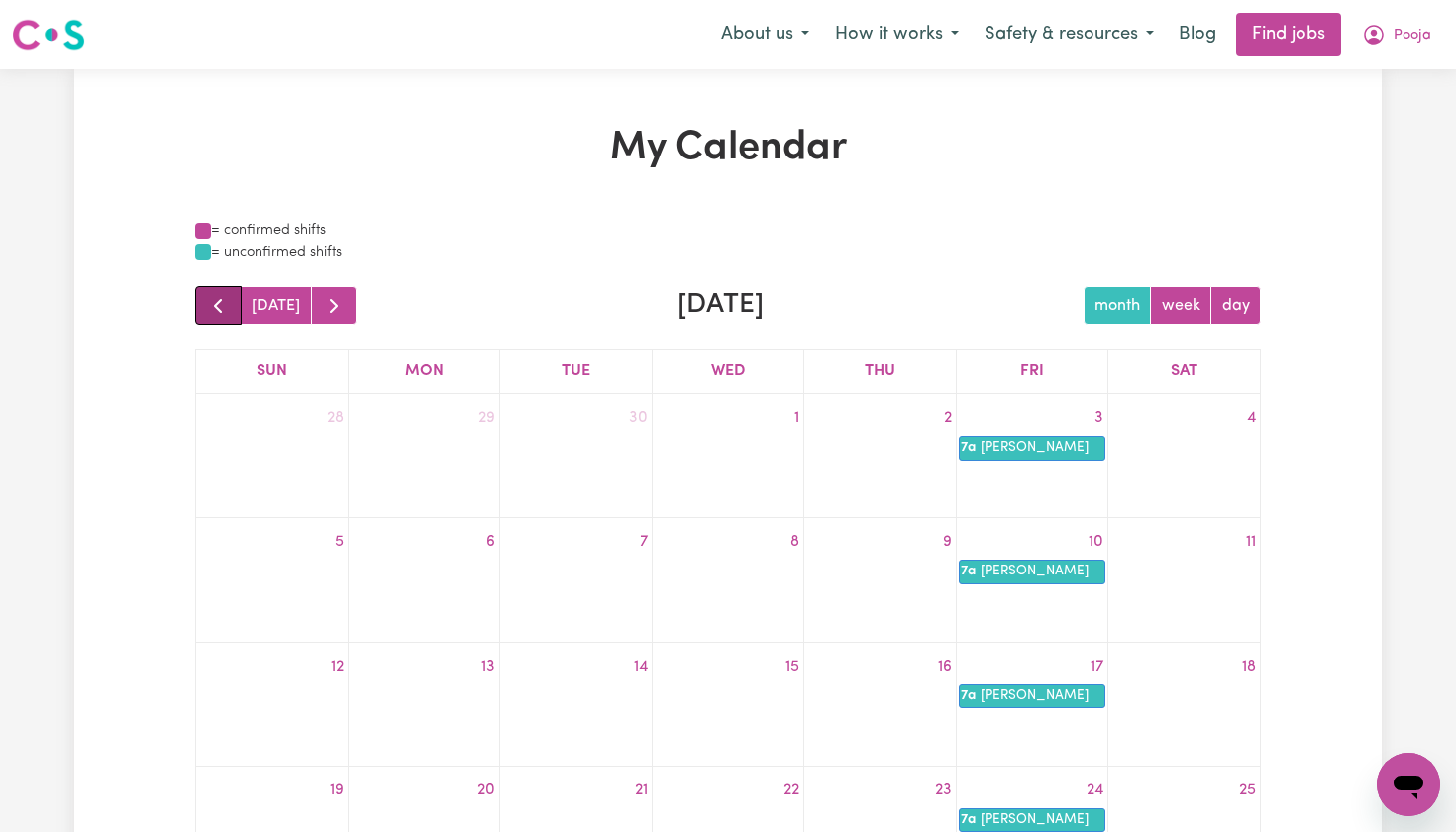
click at [218, 300] on span "button" at bounding box center [218, 306] width 24 height 24
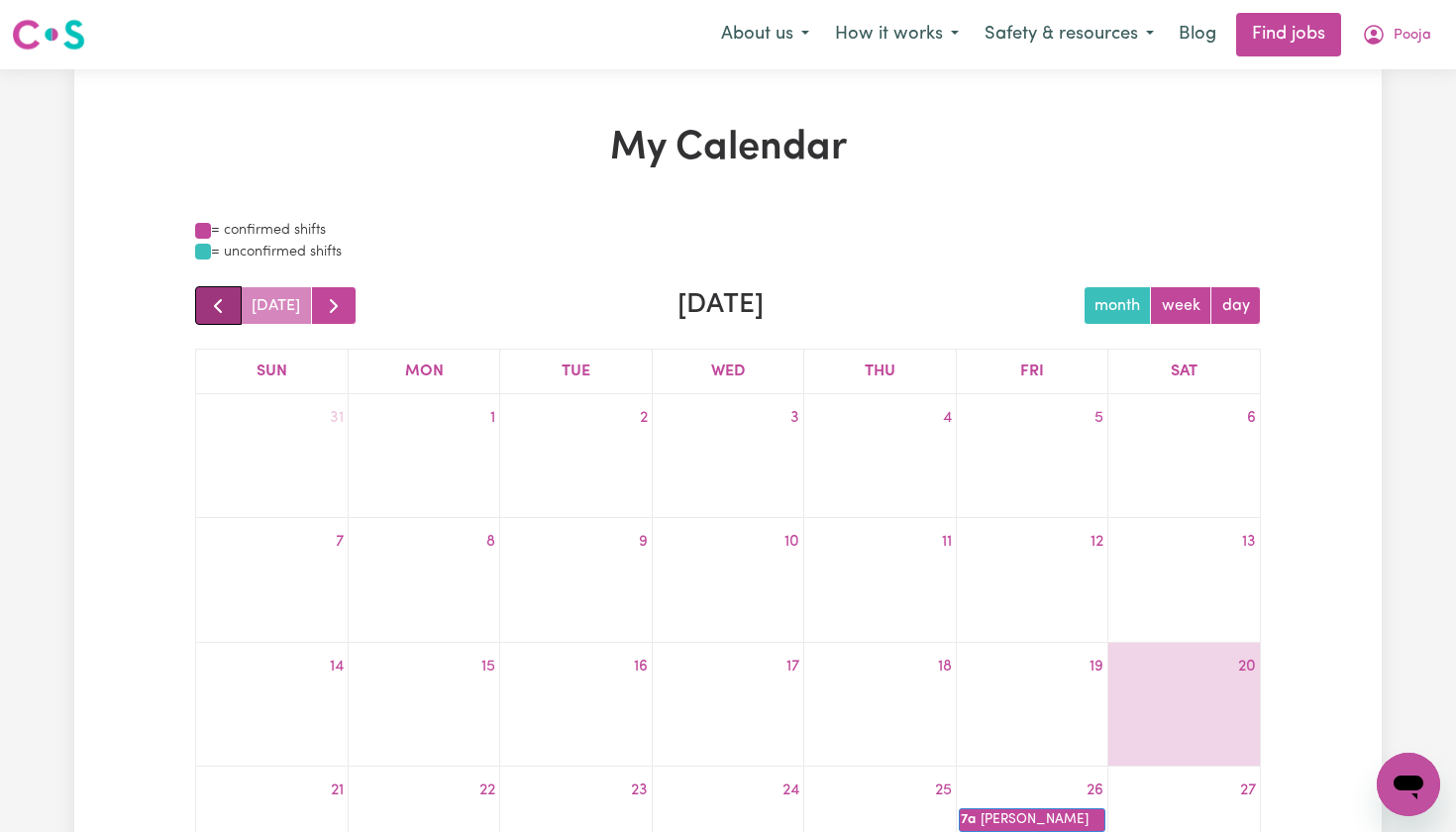
click at [214, 309] on span "button" at bounding box center [218, 306] width 24 height 24
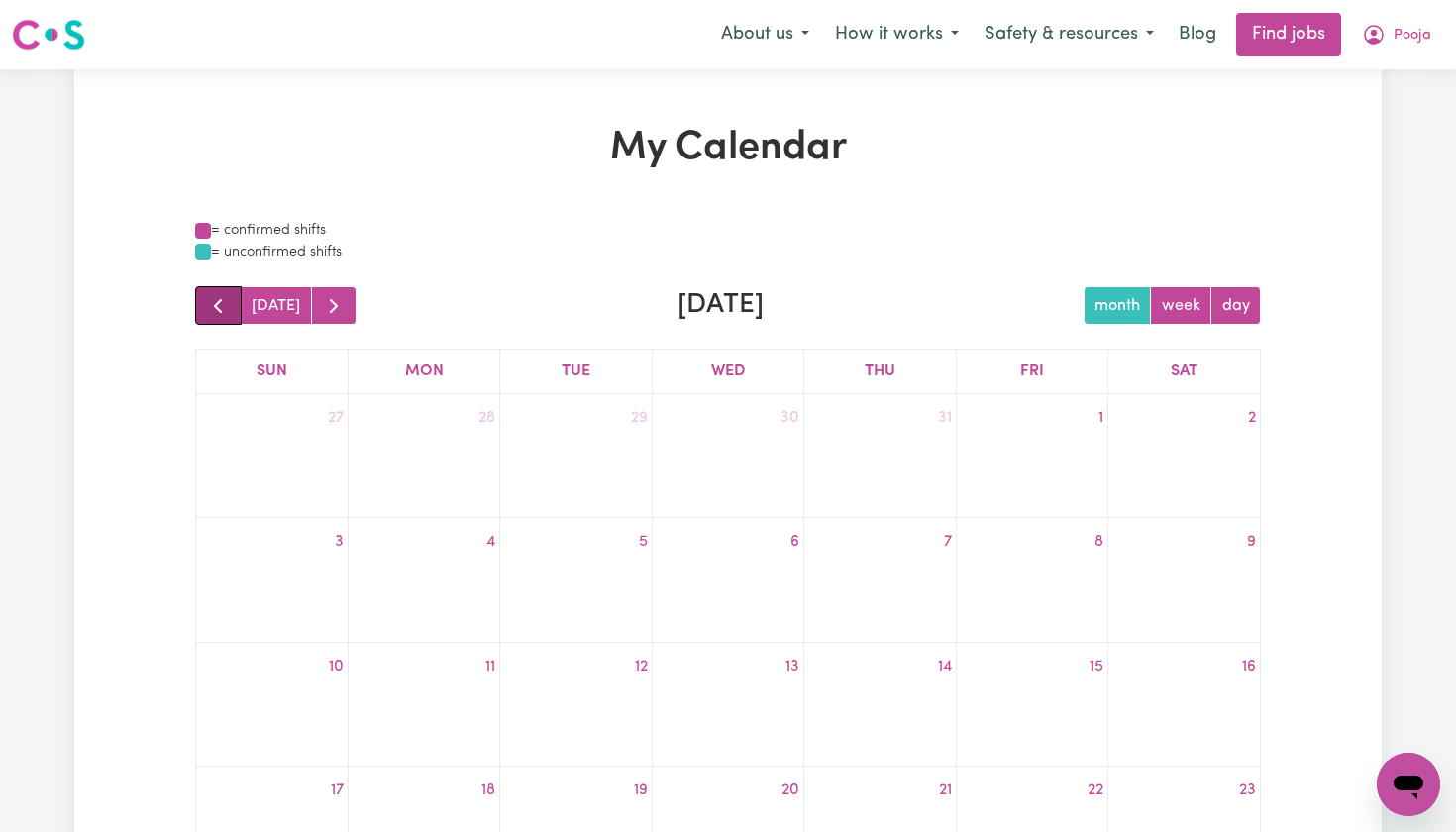
click at [214, 309] on span "button" at bounding box center [218, 306] width 24 height 24
click at [1285, 37] on link "Find jobs" at bounding box center [1288, 35] width 105 height 44
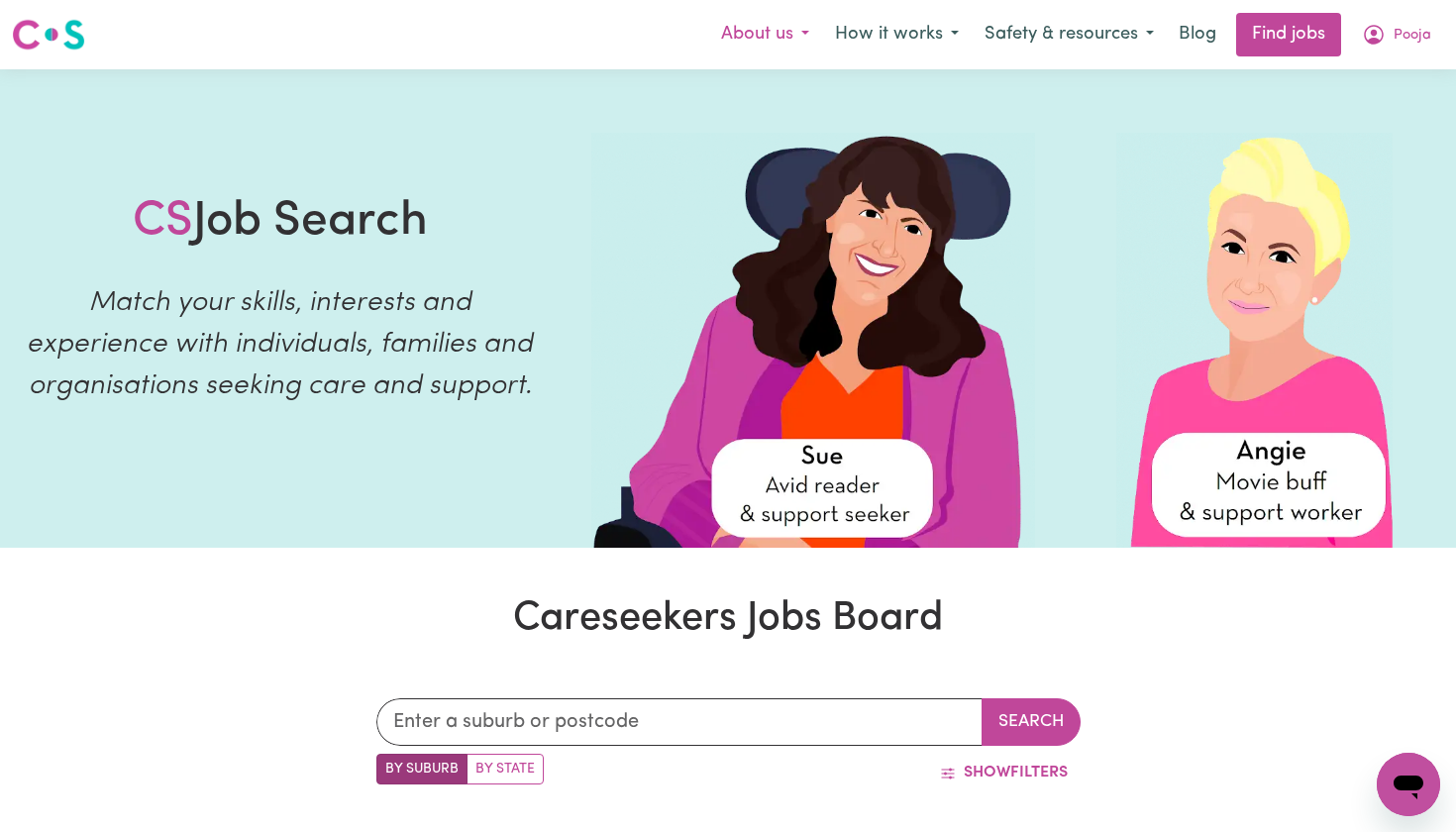
click at [750, 33] on button "About us" at bounding box center [765, 35] width 114 height 42
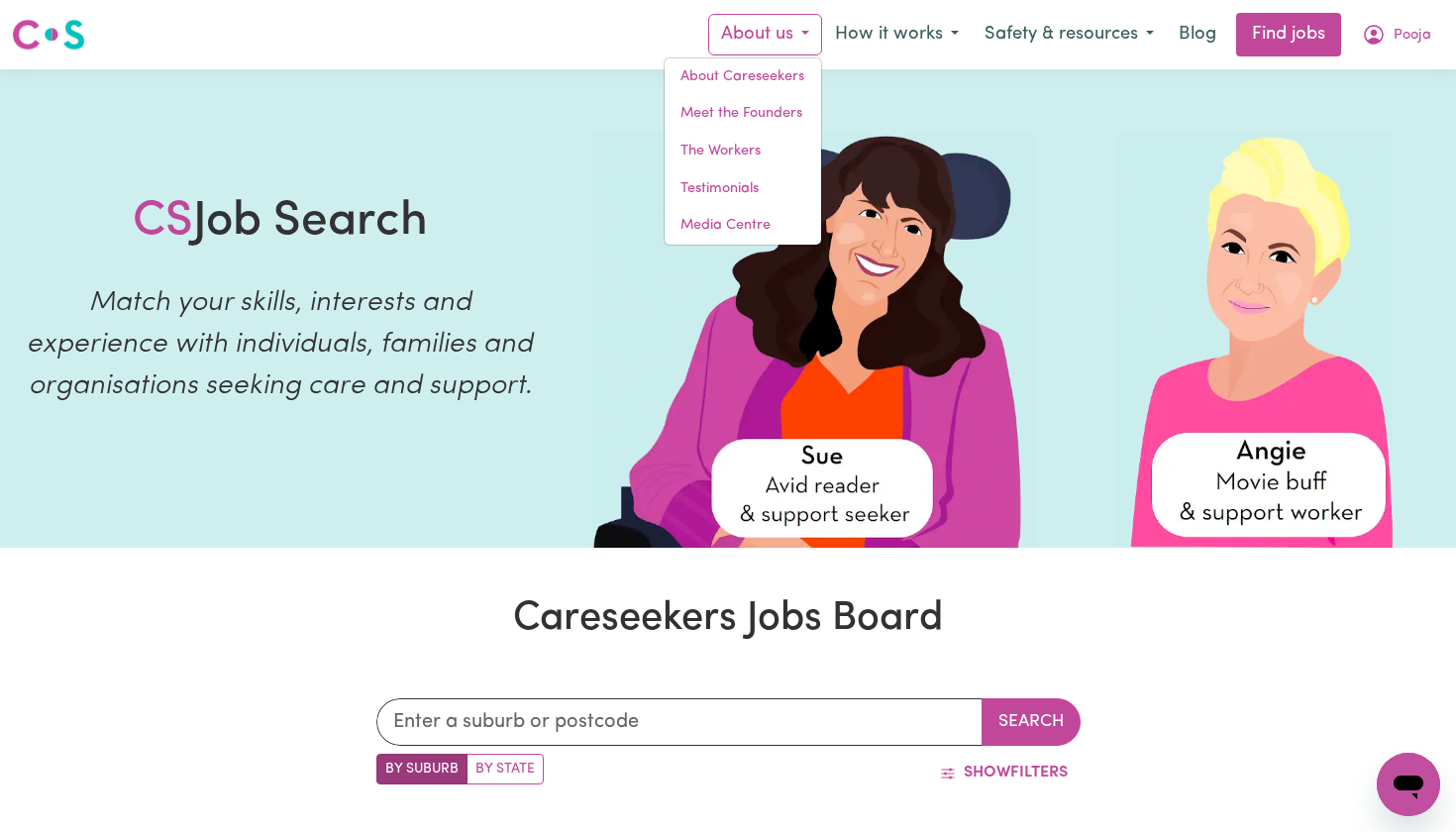
click at [52, 39] on img at bounding box center [48, 35] width 73 height 36
